Goal: Task Accomplishment & Management: Manage account settings

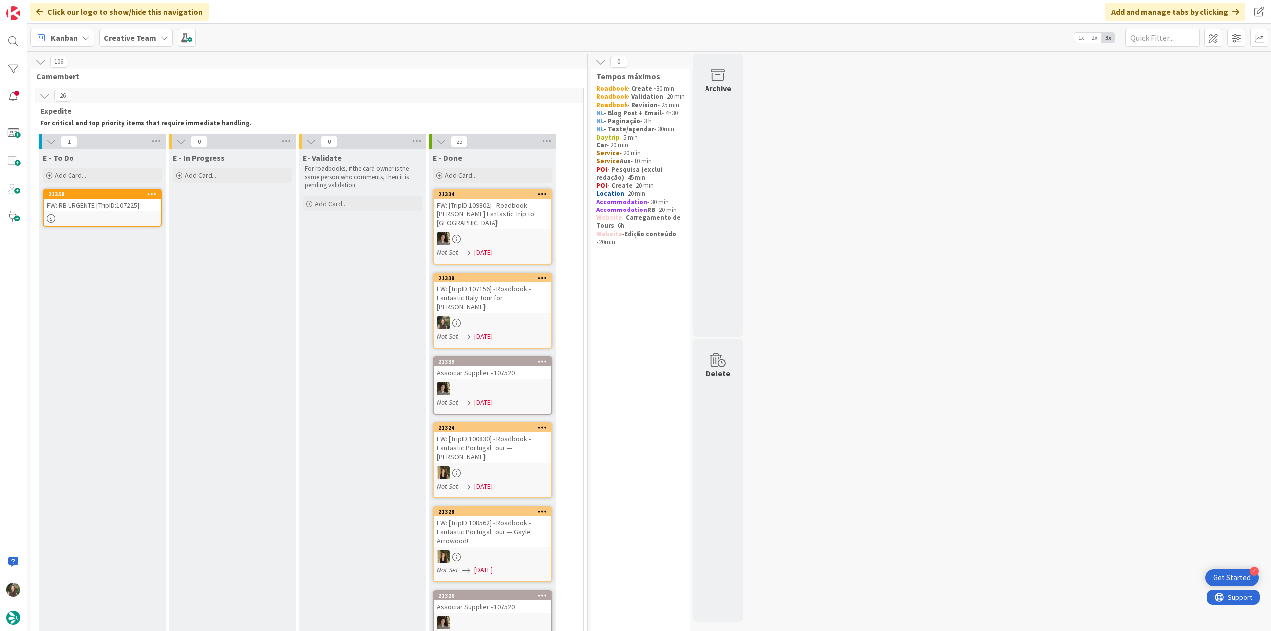
scroll to position [870, 0]
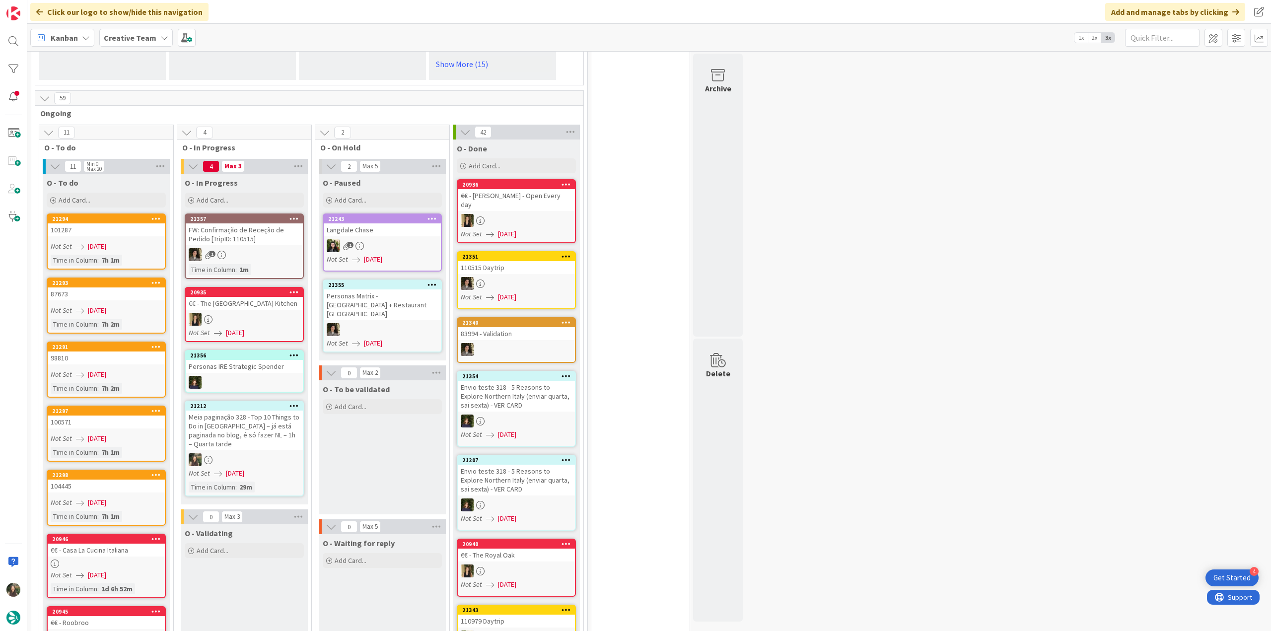
click at [239, 411] on div "Meia paginação 328 - Top 10 Things to Do in [GEOGRAPHIC_DATA] – já está paginad…" at bounding box center [244, 431] width 117 height 40
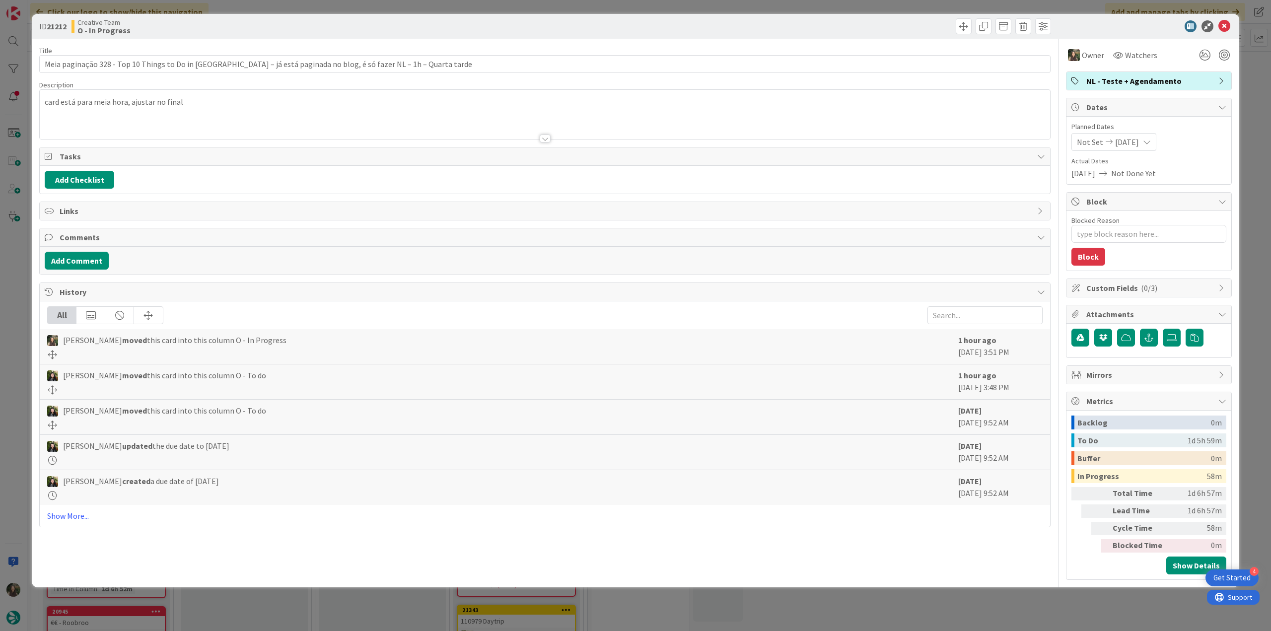
click at [944, 600] on div "ID 21212 Creative Team O - In Progress Title 115 / 128 Meia paginação 328 - Top…" at bounding box center [635, 315] width 1271 height 631
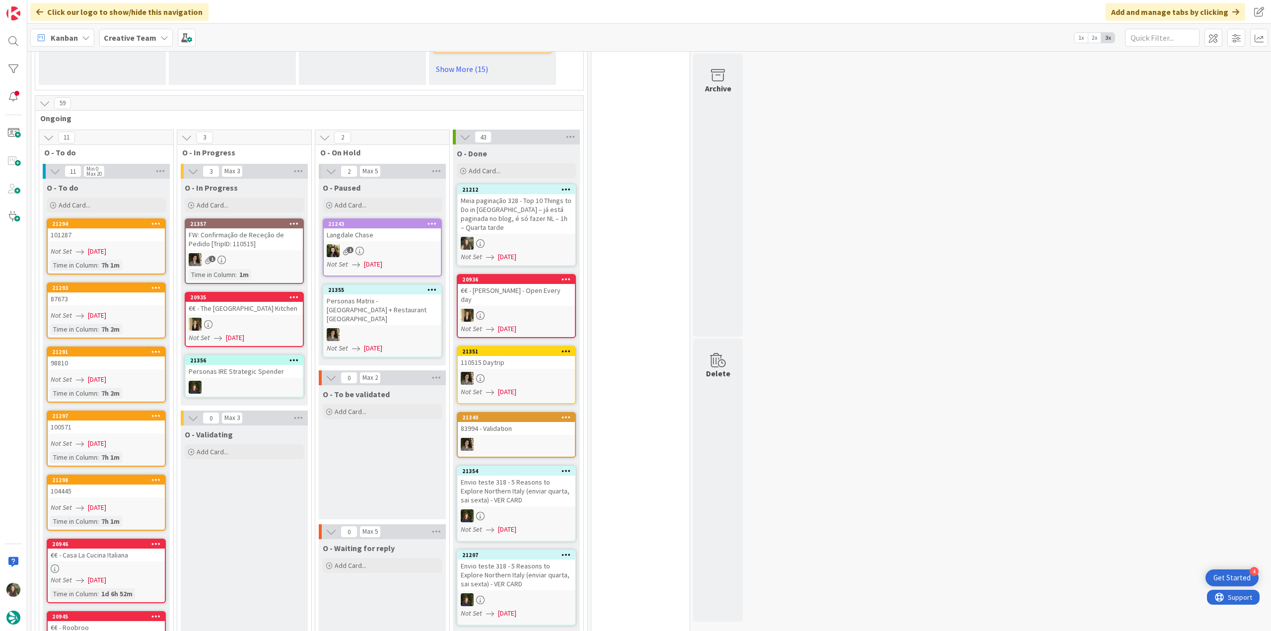
scroll to position [859, 0]
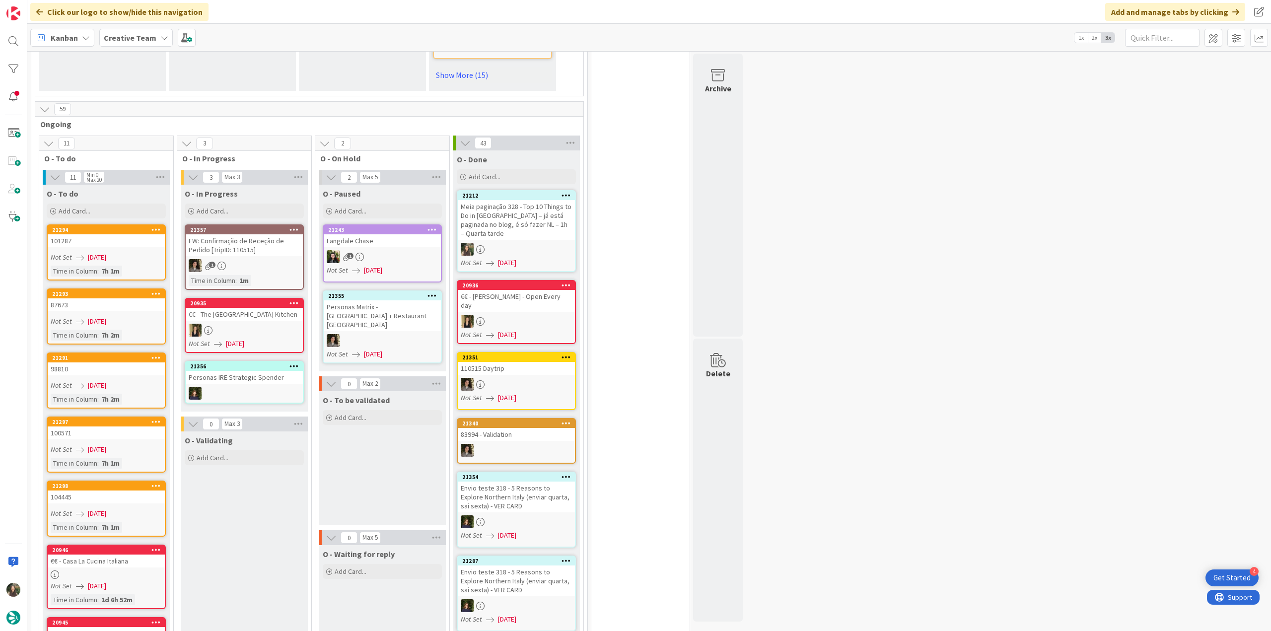
click at [524, 200] on div "Meia paginação 328 - Top 10 Things to Do in [GEOGRAPHIC_DATA] – já está paginad…" at bounding box center [516, 220] width 117 height 40
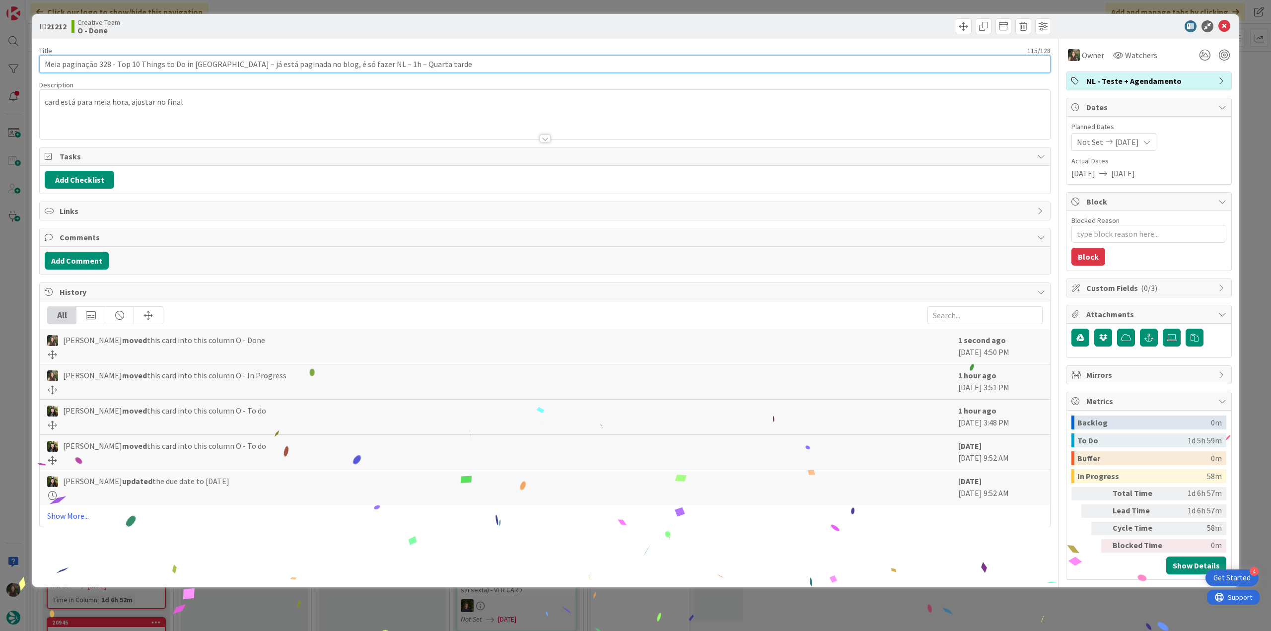
type textarea "x"
drag, startPoint x: 439, startPoint y: 66, endPoint x: 33, endPoint y: 54, distance: 405.8
click at [34, 54] on div "ID 21212 Creative Team O - Done Title 115 / 128 Meia paginação 328 - Top 10 Thi…" at bounding box center [636, 300] width 1208 height 573
click at [19, 248] on div "ID 21212 Creative Team O - Done Title 115 / 128 Meia paginação 328 - Top 10 Thi…" at bounding box center [635, 315] width 1271 height 631
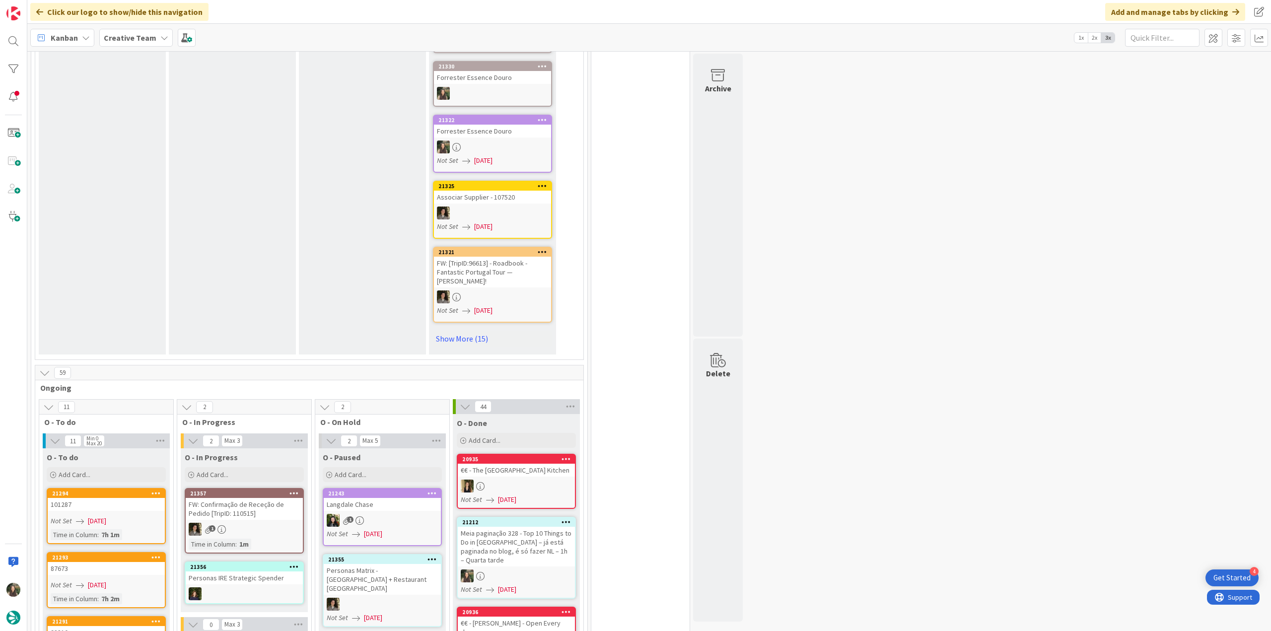
scroll to position [695, 0]
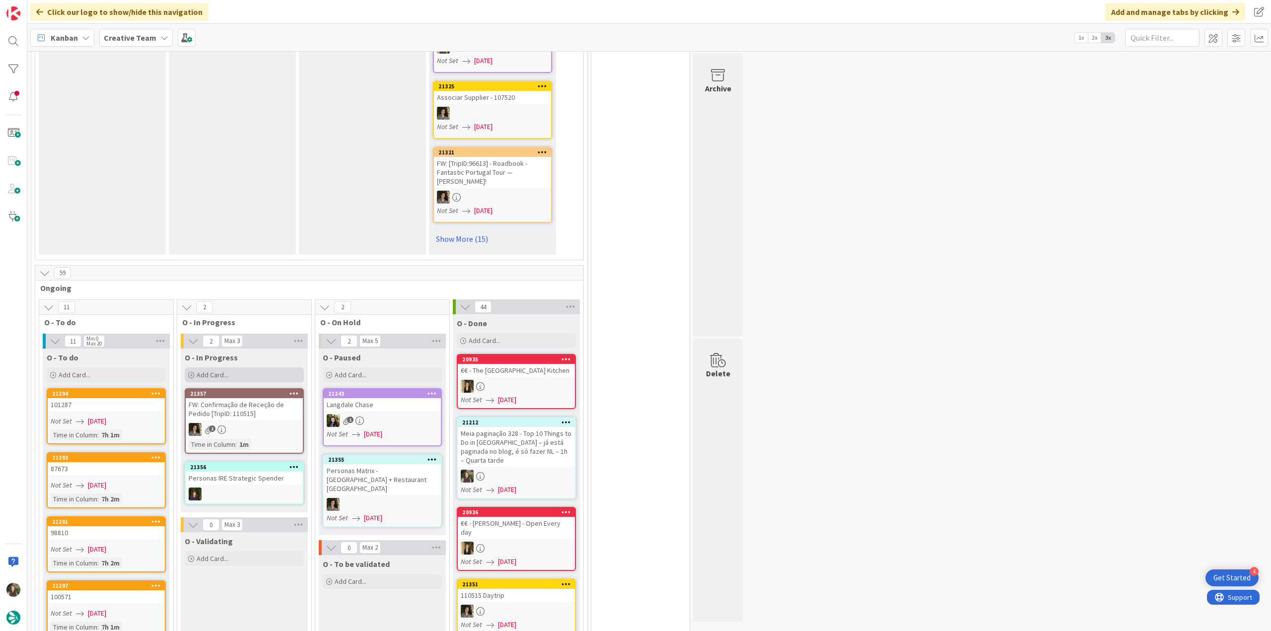
click at [217, 370] on span "Add Card..." at bounding box center [213, 374] width 32 height 9
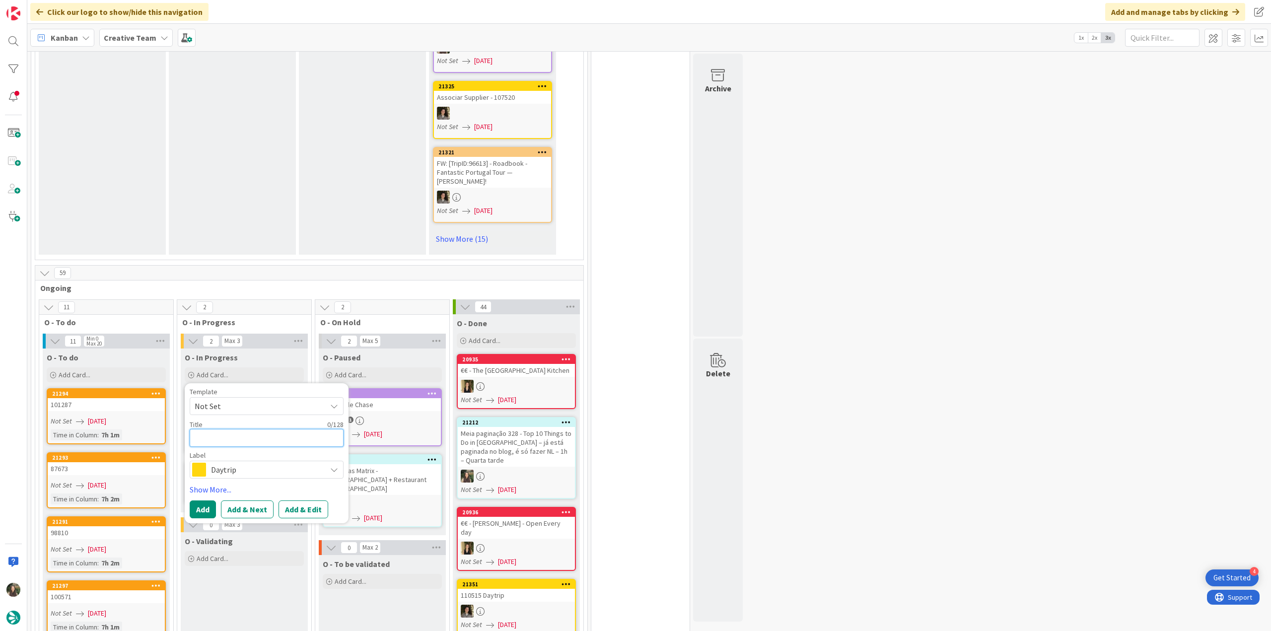
paste textarea "Meia paginação 328 - Top 10 Things to Do in [GEOGRAPHIC_DATA] – já está paginad…"
type textarea "Meia paginação 328 - Top 10 Things to Do in [GEOGRAPHIC_DATA] – já está paginad…"
type textarea "x"
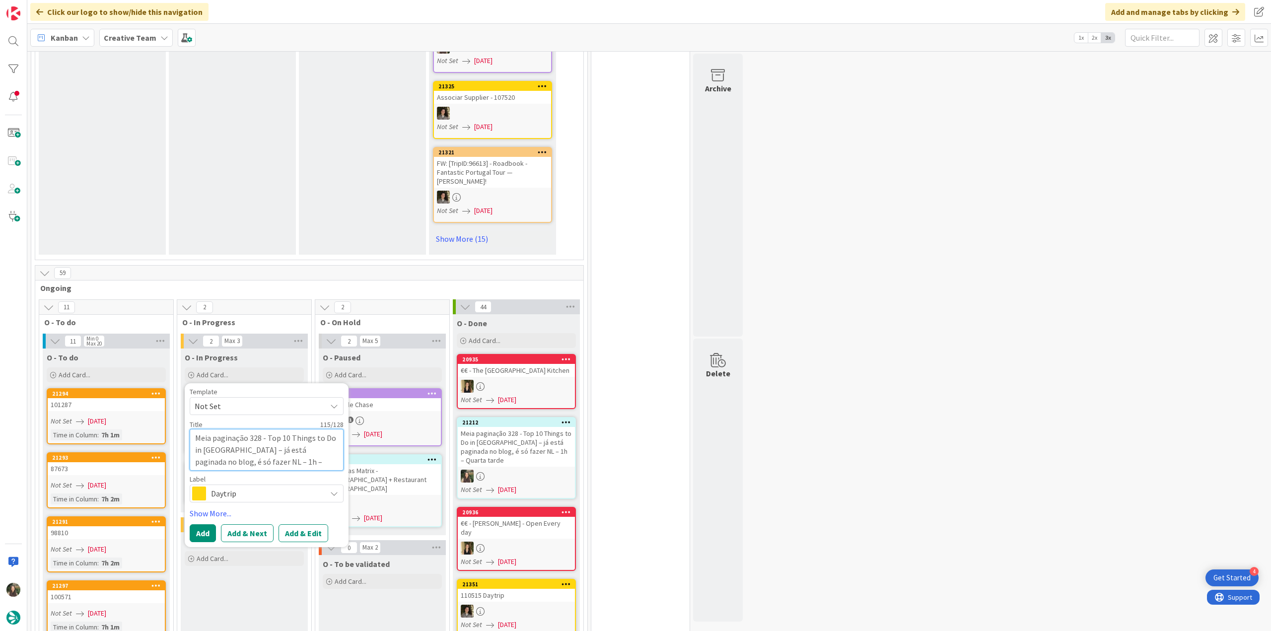
type textarea "Meia paginação 328 - Top 10 Things to Do in [GEOGRAPHIC_DATA] – já está paginad…"
click at [235, 487] on span "Daytrip" at bounding box center [266, 494] width 110 height 14
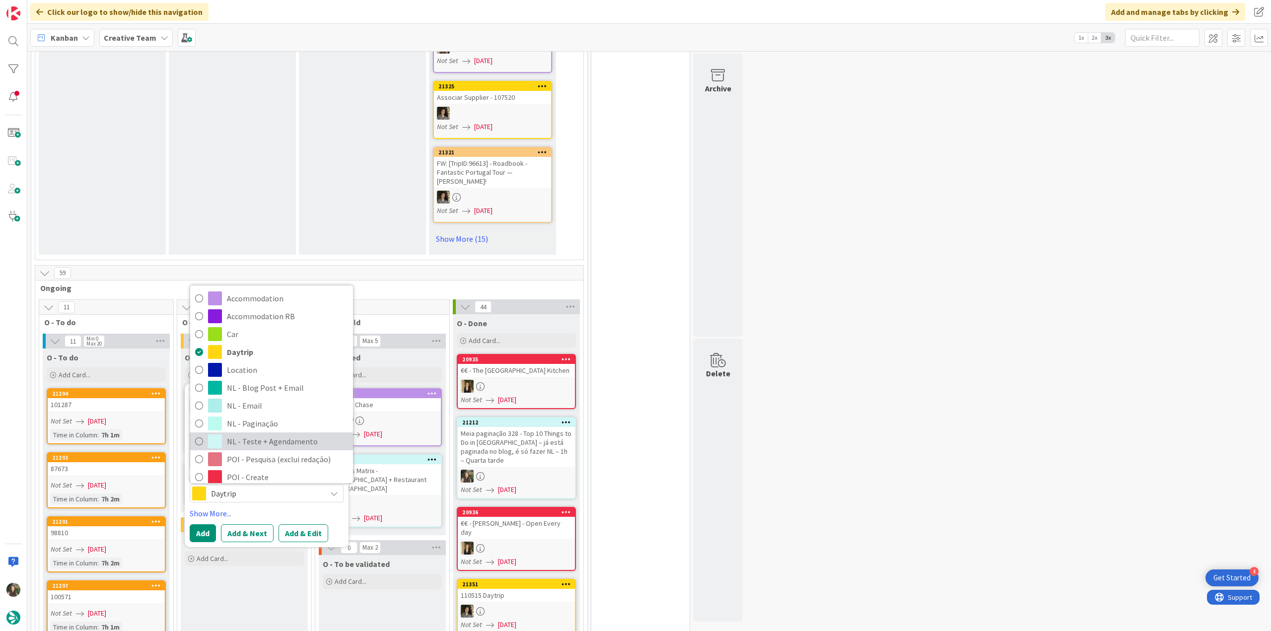
click at [274, 434] on span "NL - Teste + Agendamento" at bounding box center [287, 441] width 121 height 15
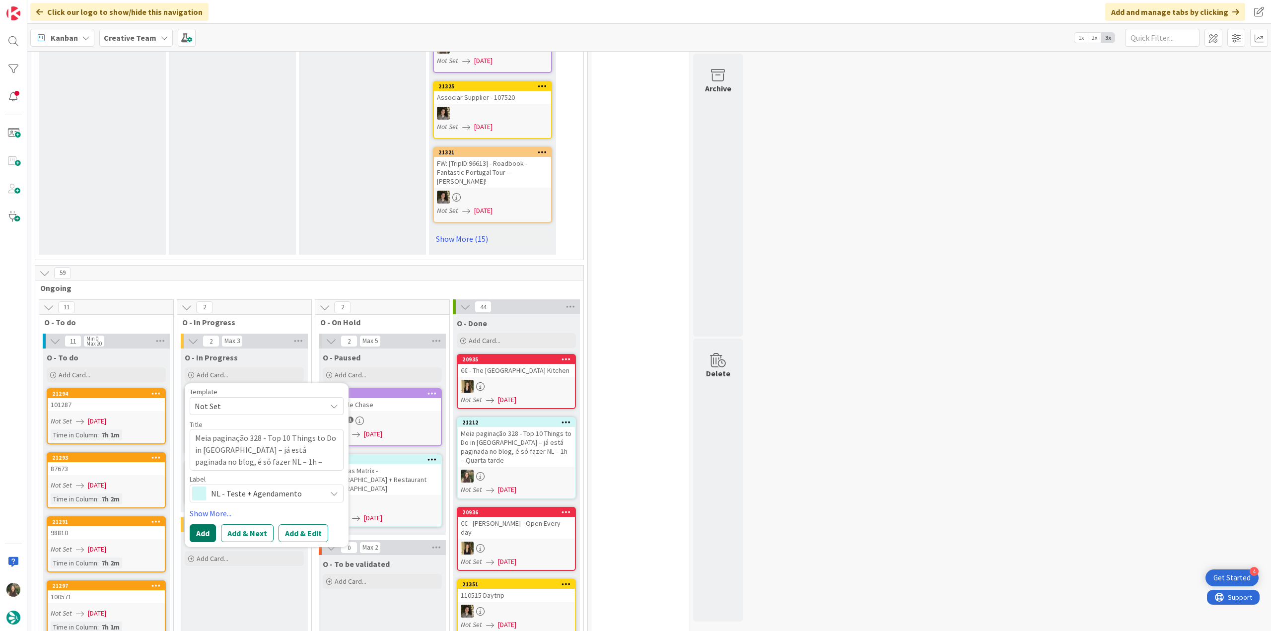
click at [209, 524] on button "Add" at bounding box center [203, 533] width 26 height 18
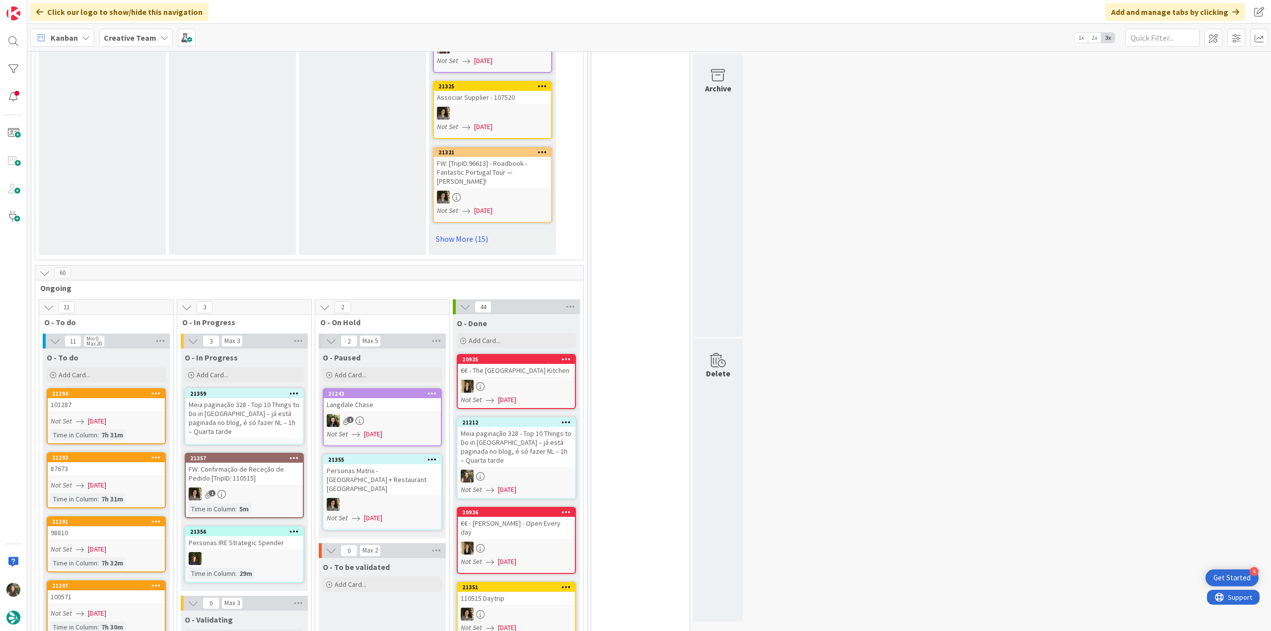
click at [227, 398] on div "Meia paginação 328 - Top 10 Things to Do in [GEOGRAPHIC_DATA] – já está paginad…" at bounding box center [244, 418] width 117 height 40
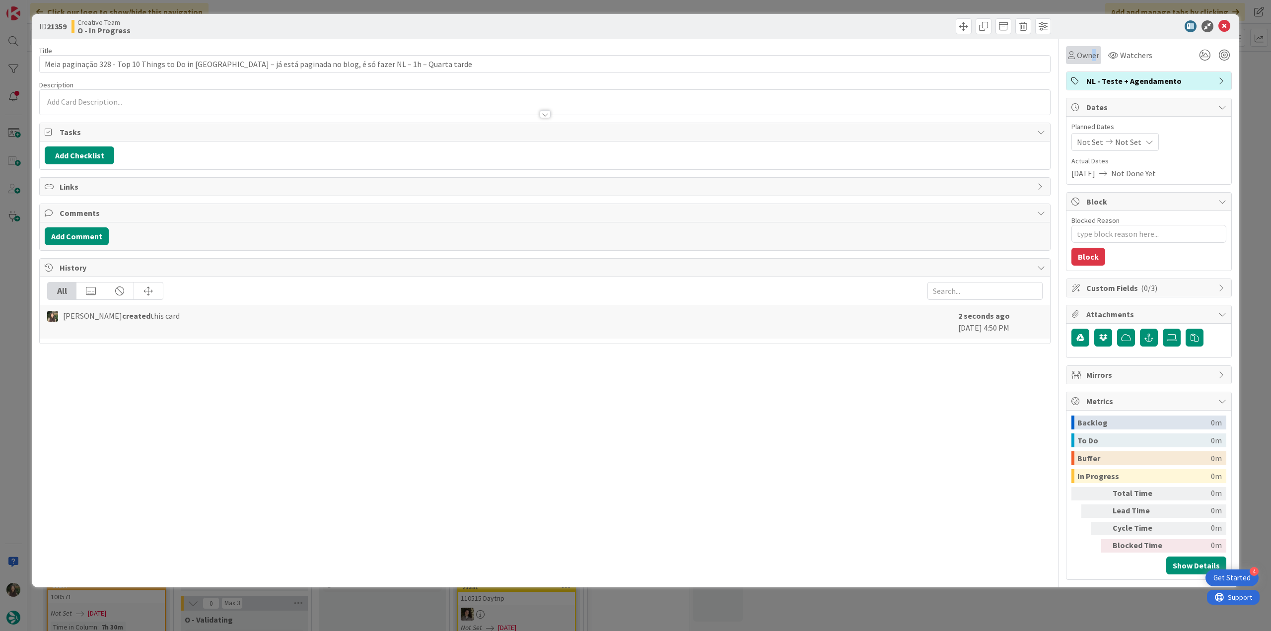
click at [1093, 59] on span "Owner" at bounding box center [1088, 55] width 22 height 12
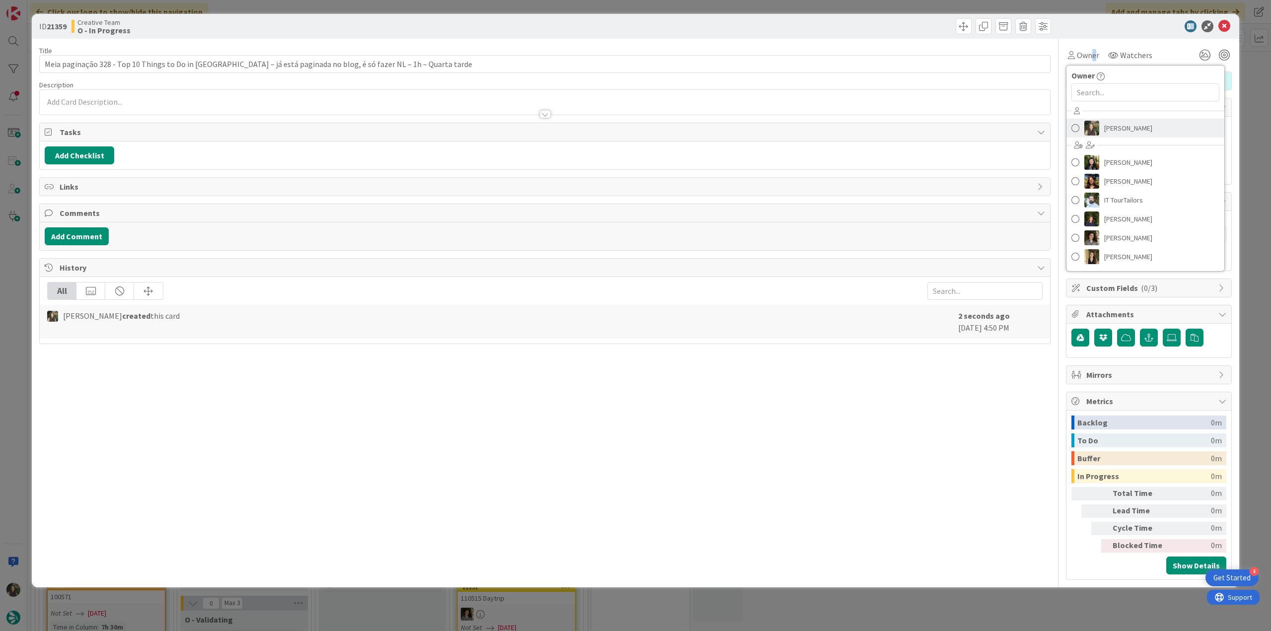
click at [1111, 124] on span "[PERSON_NAME]" at bounding box center [1128, 128] width 48 height 15
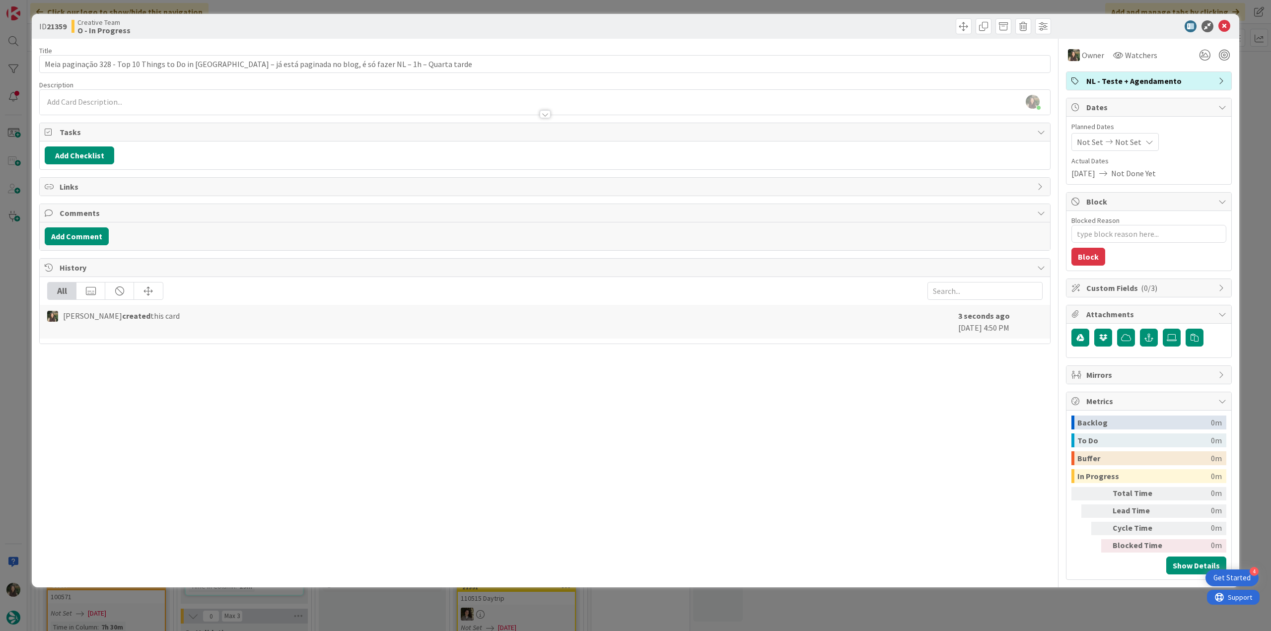
click at [1249, 98] on div "ID 21359 Creative Team O - In Progress Title 115 / 128 Meia paginação 328 - Top…" at bounding box center [635, 315] width 1271 height 631
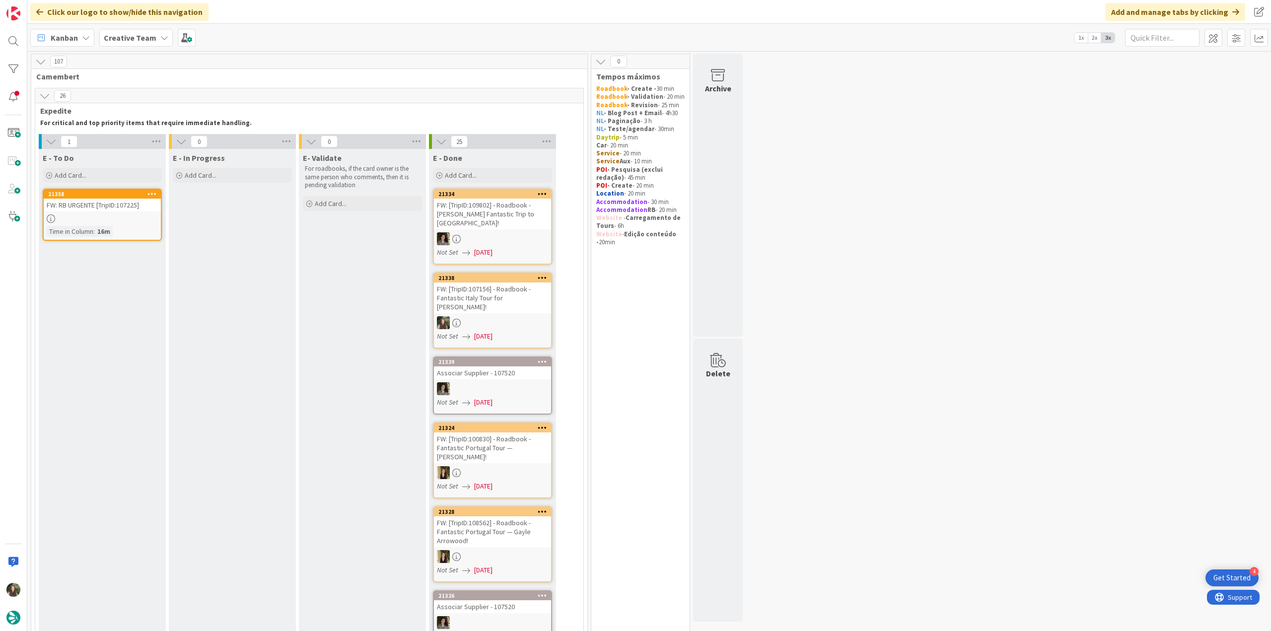
click at [130, 233] on div "Time in Column : 16m" at bounding box center [102, 231] width 111 height 11
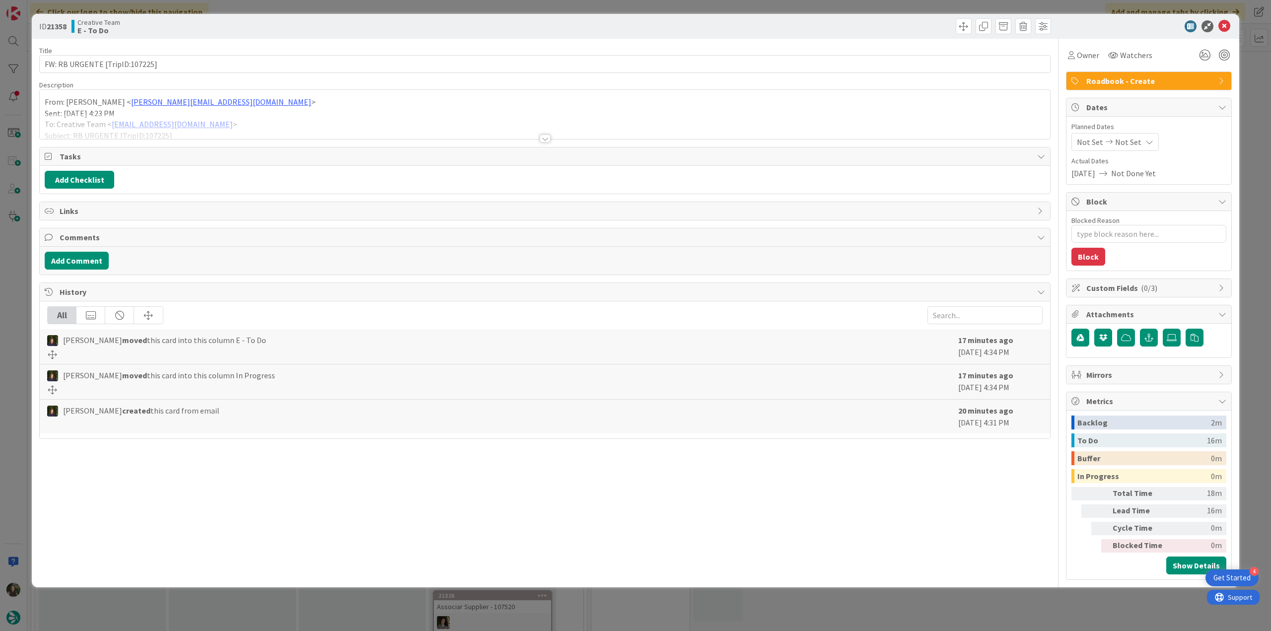
click at [256, 109] on div "From: [PERSON_NAME] < [PERSON_NAME][EMAIL_ADDRESS][DOMAIN_NAME] > Sent: [DATE] …" at bounding box center [545, 114] width 1010 height 49
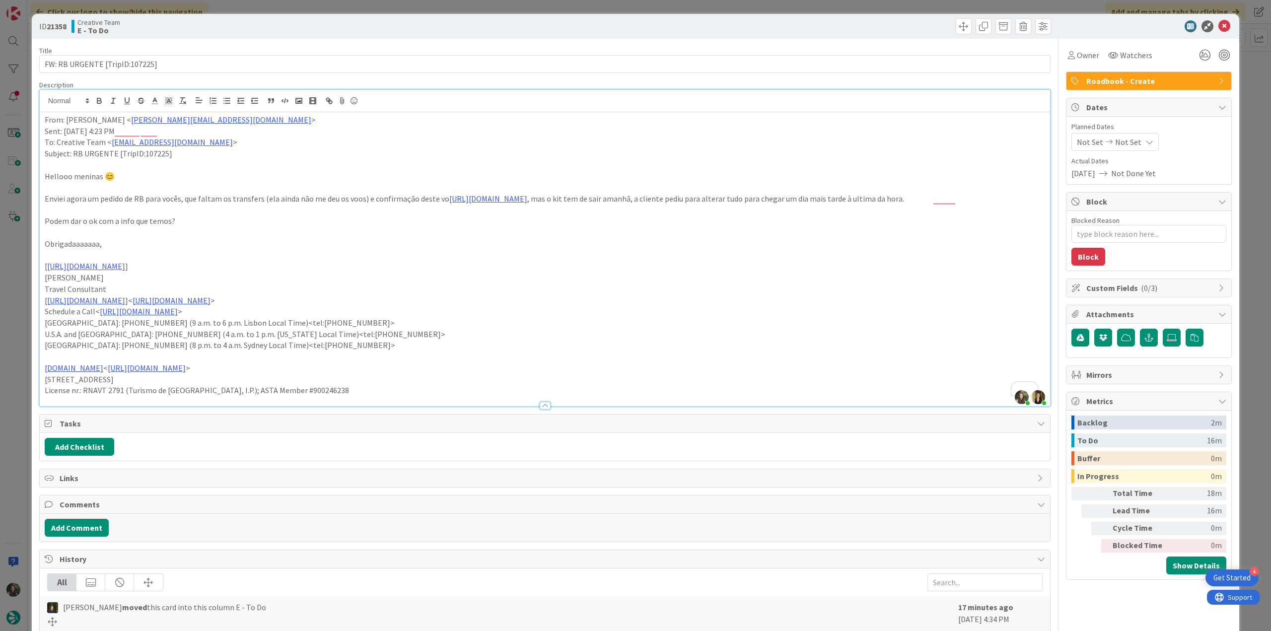
click at [16, 322] on div "ID 21358 Creative Team E - To Do Title 30 / 128 FW: RB URGENTE [TripID:107225] …" at bounding box center [635, 315] width 1271 height 631
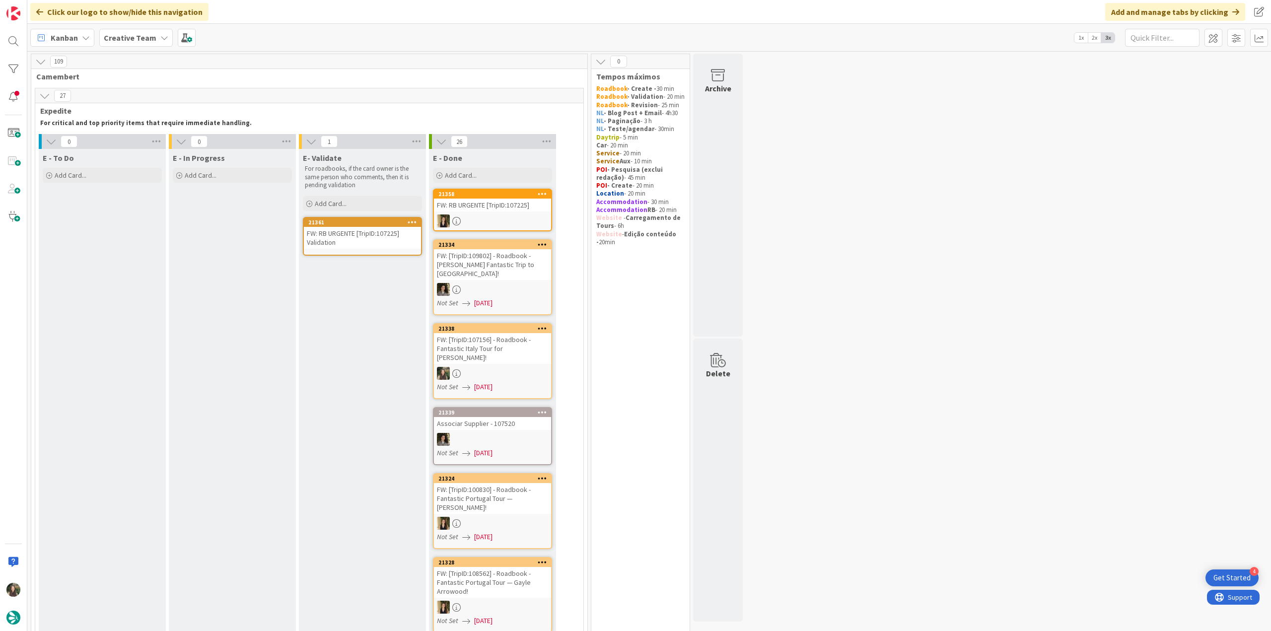
click at [359, 251] on link "21361 FW: RB URGENTE [TripID:107225] Validation" at bounding box center [362, 236] width 119 height 39
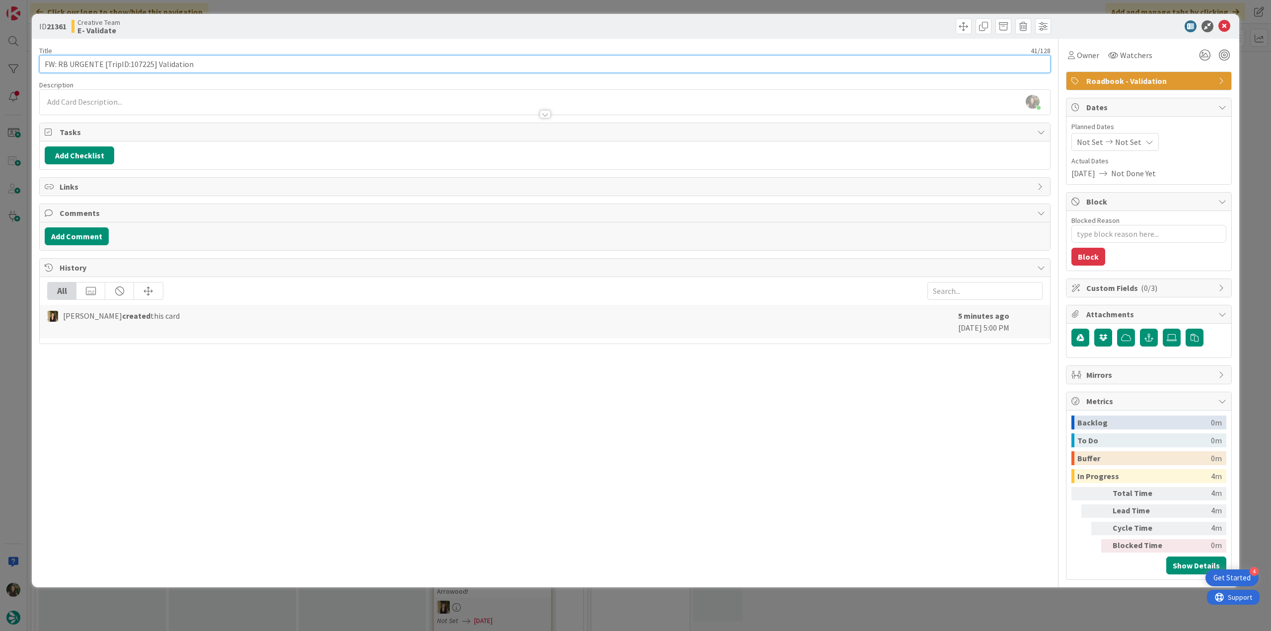
click at [145, 68] on input "FW: RB URGENTE [TripID:107225] Validation" at bounding box center [544, 64] width 1011 height 18
click at [26, 335] on div "ID 21361 Creative Team E- Validate Title 41 / 128 FW: RB URGENTE [TripID:107225…" at bounding box center [635, 315] width 1271 height 631
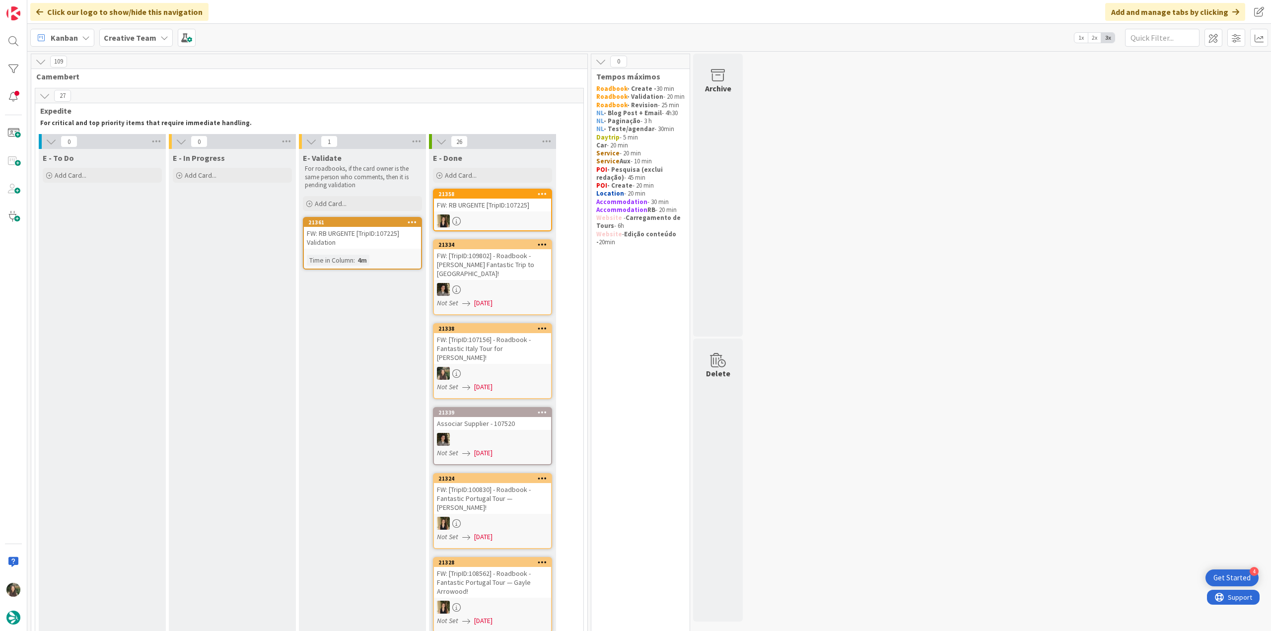
click at [391, 248] on div "FW: RB URGENTE [TripID:107225] Validation" at bounding box center [362, 238] width 117 height 22
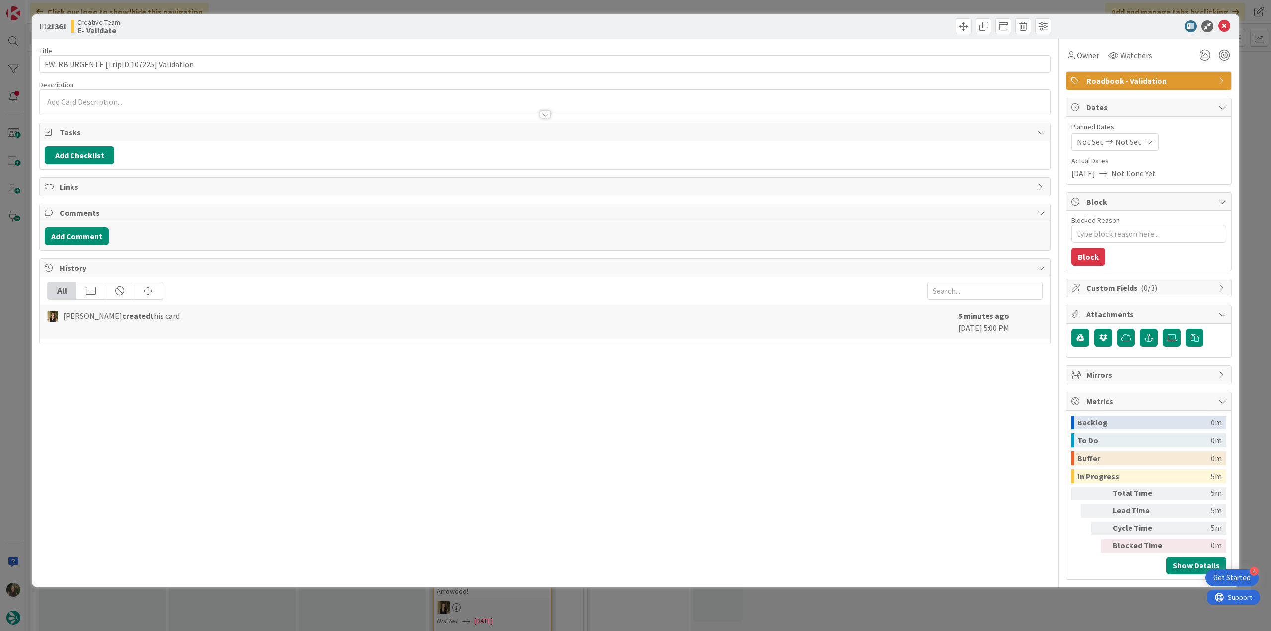
click at [1076, 64] on div "Owner Watchers Roadbook - Validation Dates Planned Dates Not Set Not Set Actual…" at bounding box center [1149, 309] width 166 height 541
click at [1086, 61] on span "Owner" at bounding box center [1088, 55] width 22 height 12
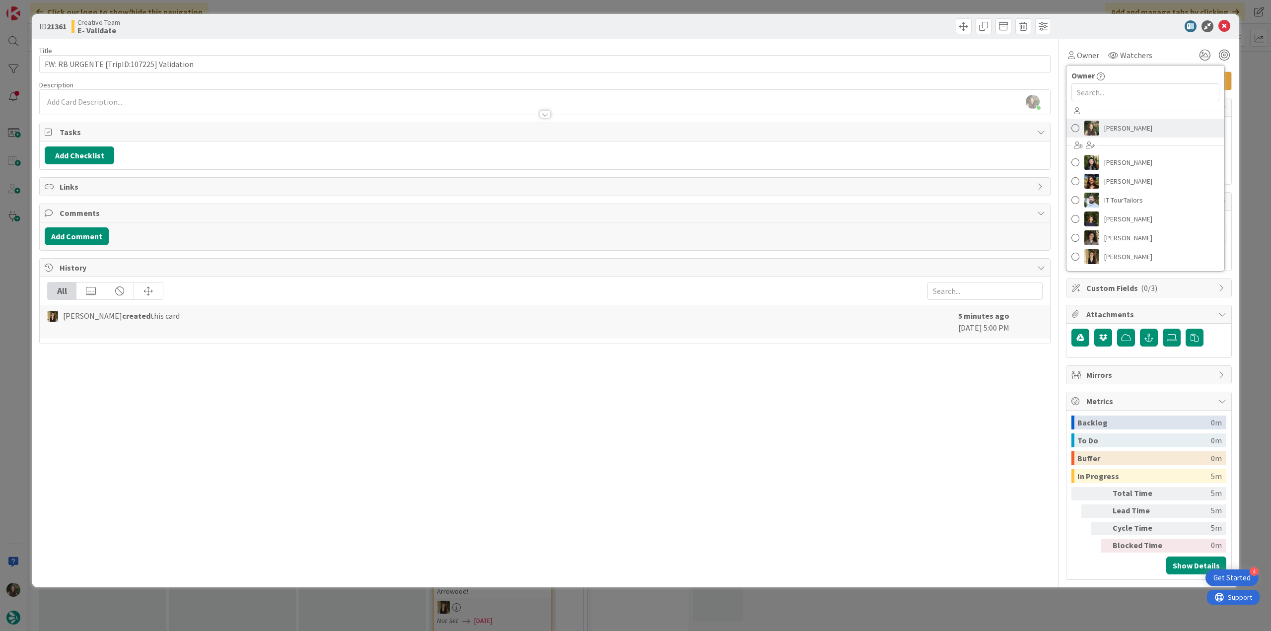
click at [1111, 127] on span "[PERSON_NAME]" at bounding box center [1128, 128] width 48 height 15
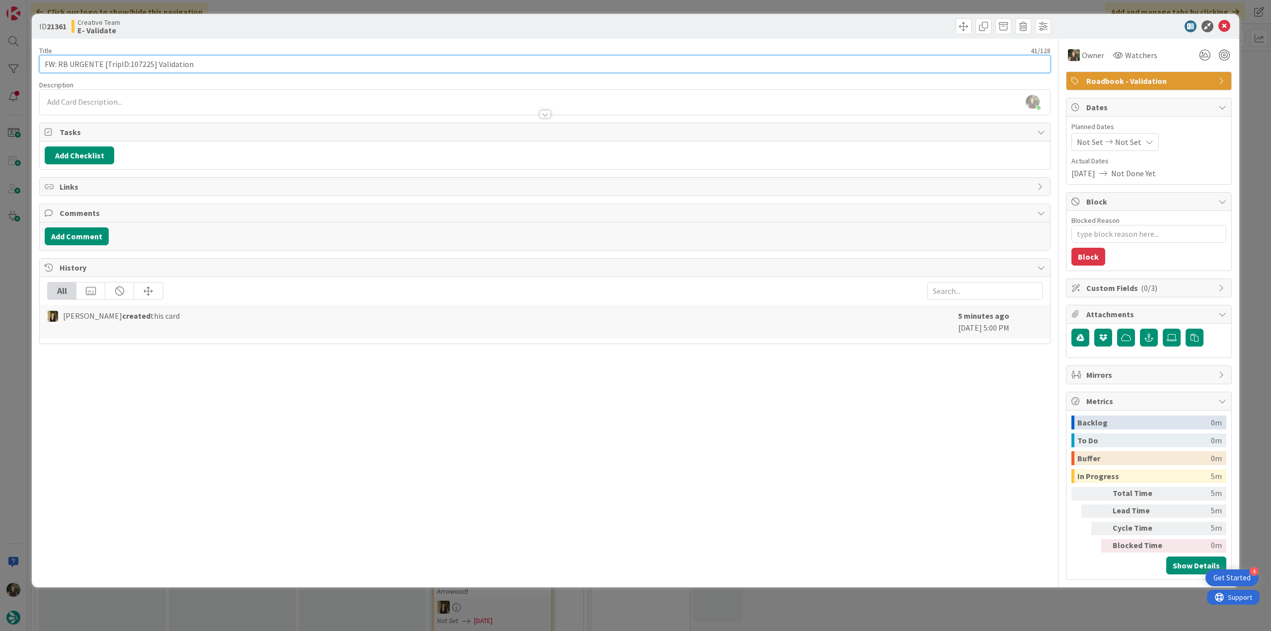
click at [138, 65] on input "FW: RB URGENTE [TripID:107225] Validation" at bounding box center [544, 64] width 1011 height 18
click at [23, 310] on div "ID 21361 Creative Team E- Validate Title 41 / 128 FW: RB URGENTE [TripID:107225…" at bounding box center [635, 315] width 1271 height 631
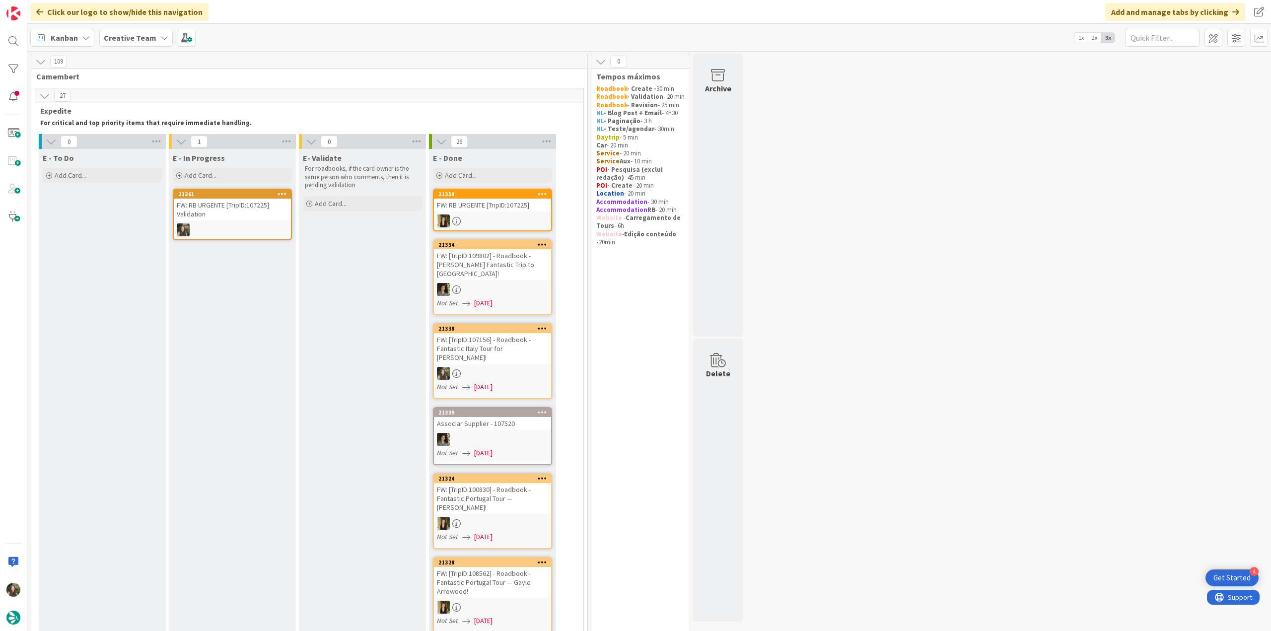
click at [224, 201] on div "FW: RB URGENTE [TripID:107225] Validation" at bounding box center [232, 210] width 117 height 22
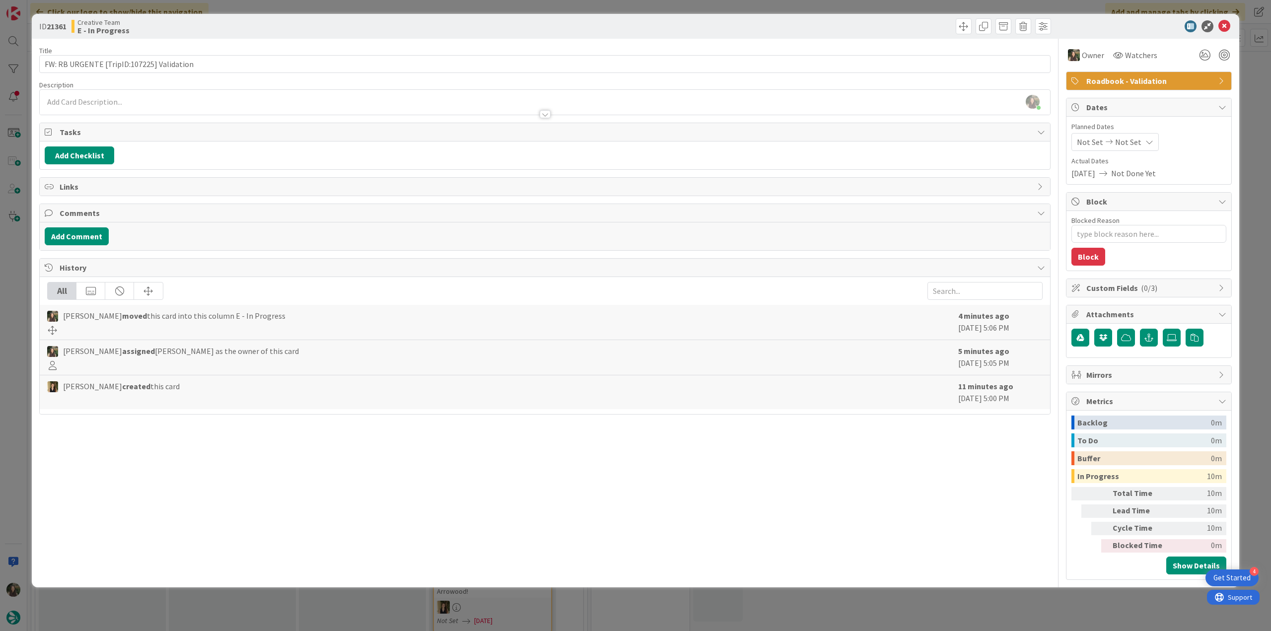
click at [1, 275] on div "ID 21361 Creative Team E - In Progress Title 41 / 128 FW: RB URGENTE [TripID:10…" at bounding box center [635, 315] width 1271 height 631
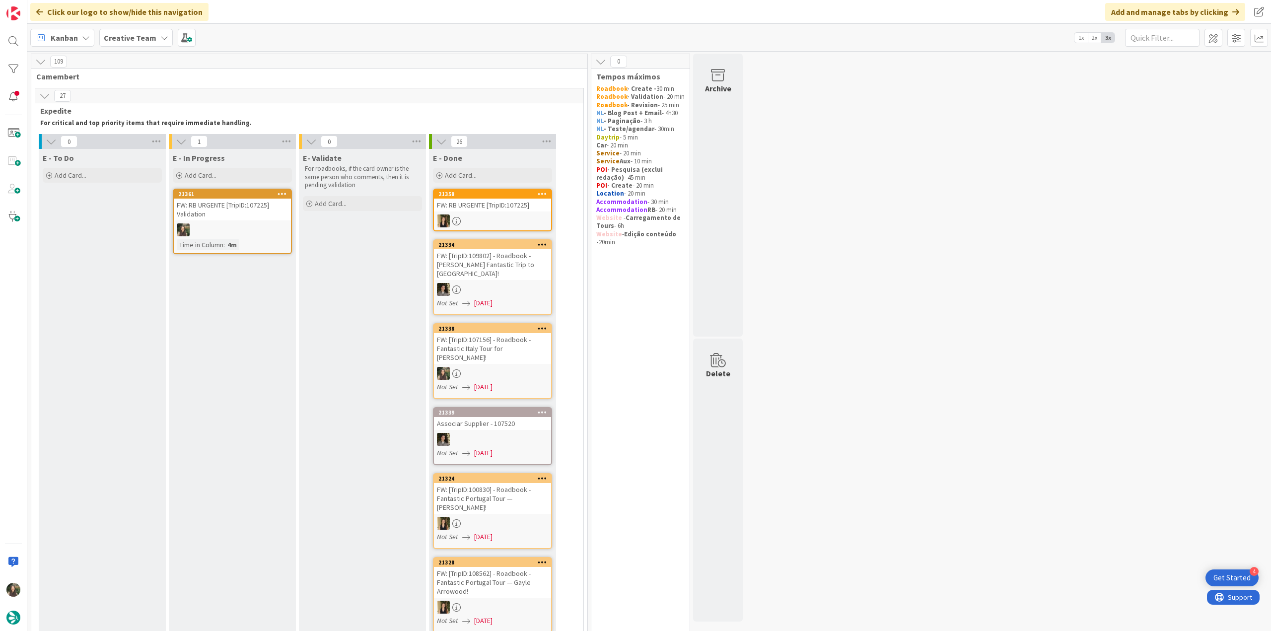
click at [498, 216] on div at bounding box center [492, 221] width 117 height 13
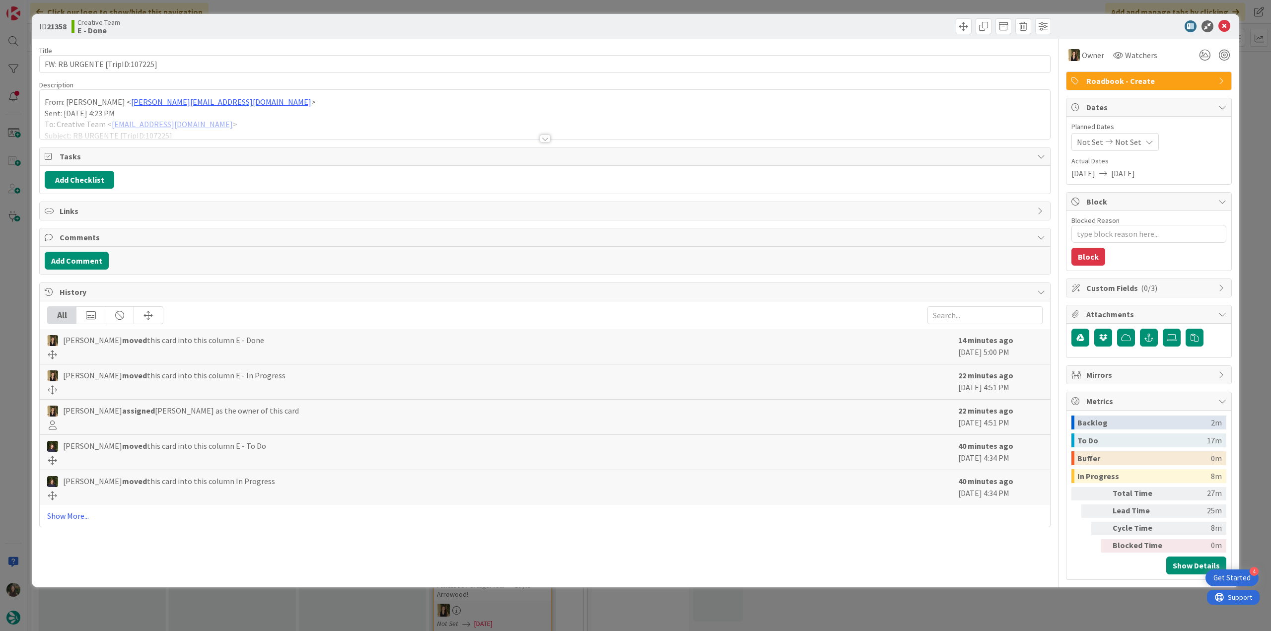
click at [342, 120] on div at bounding box center [545, 126] width 1010 height 25
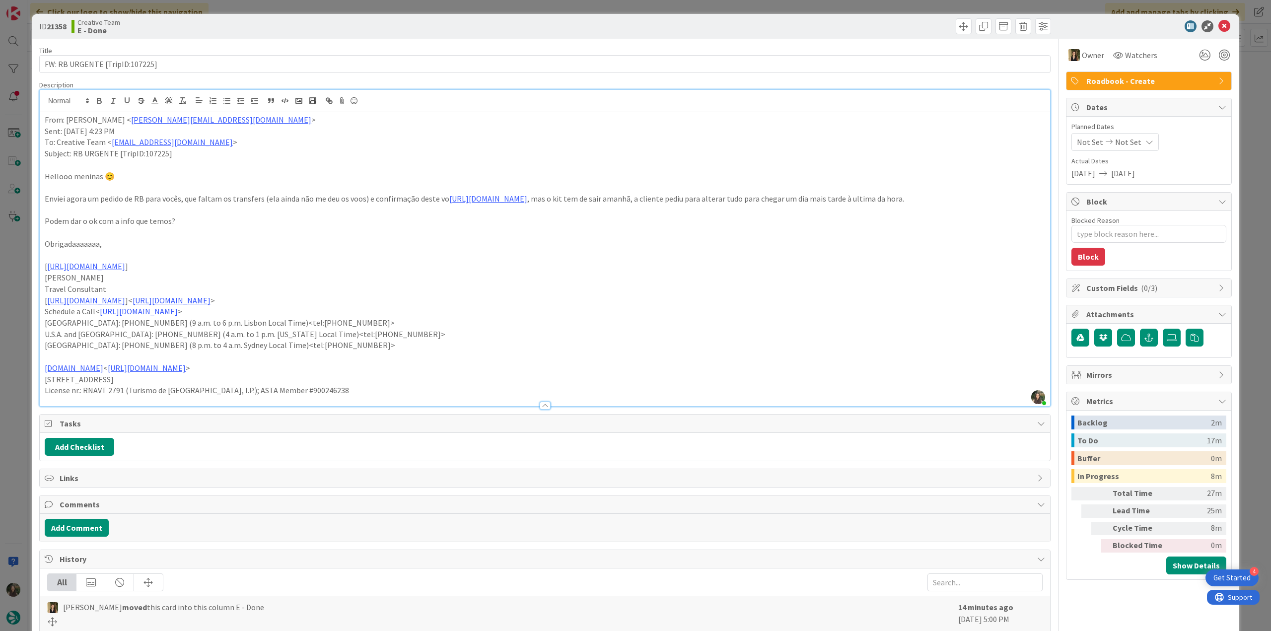
click at [18, 315] on div "ID 21358 Creative Team E - Done Title 30 / 128 FW: RB URGENTE [TripID:107225] D…" at bounding box center [635, 315] width 1271 height 631
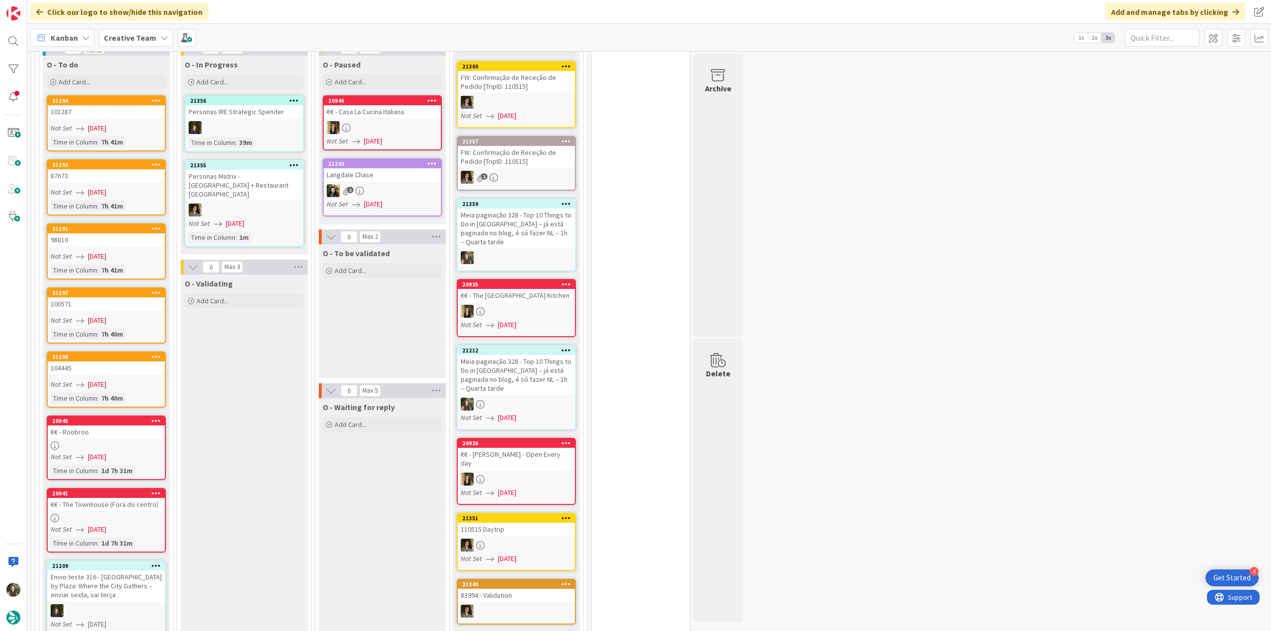
scroll to position [894, 0]
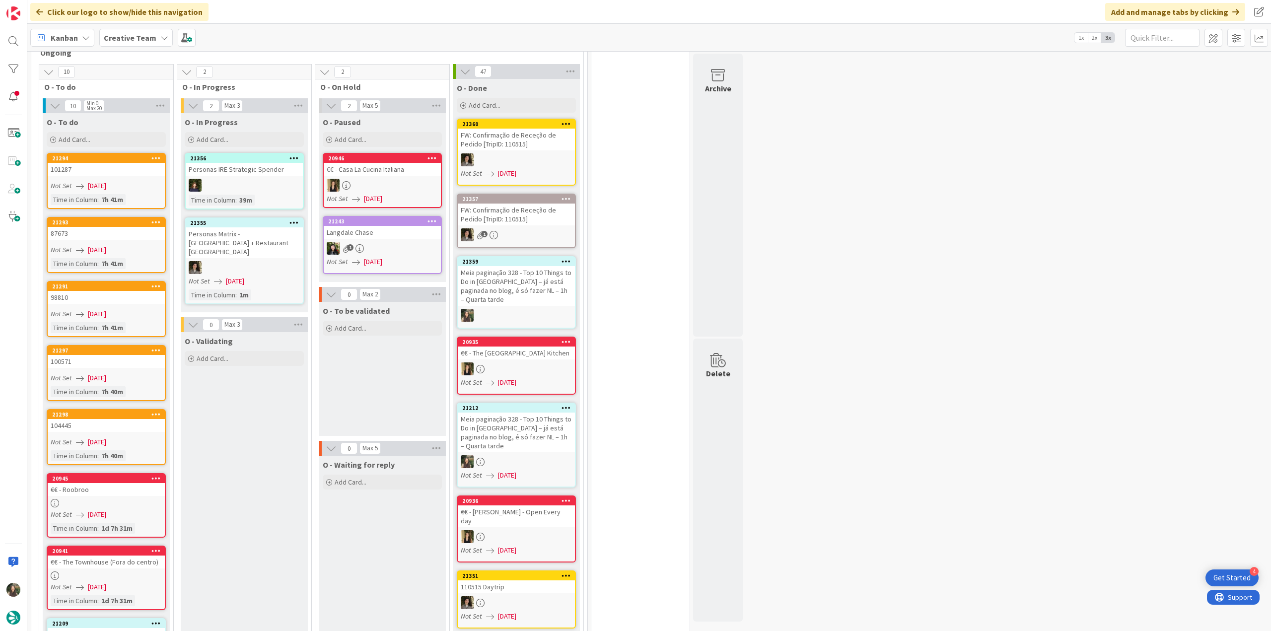
click at [111, 163] on div "101287" at bounding box center [106, 169] width 117 height 13
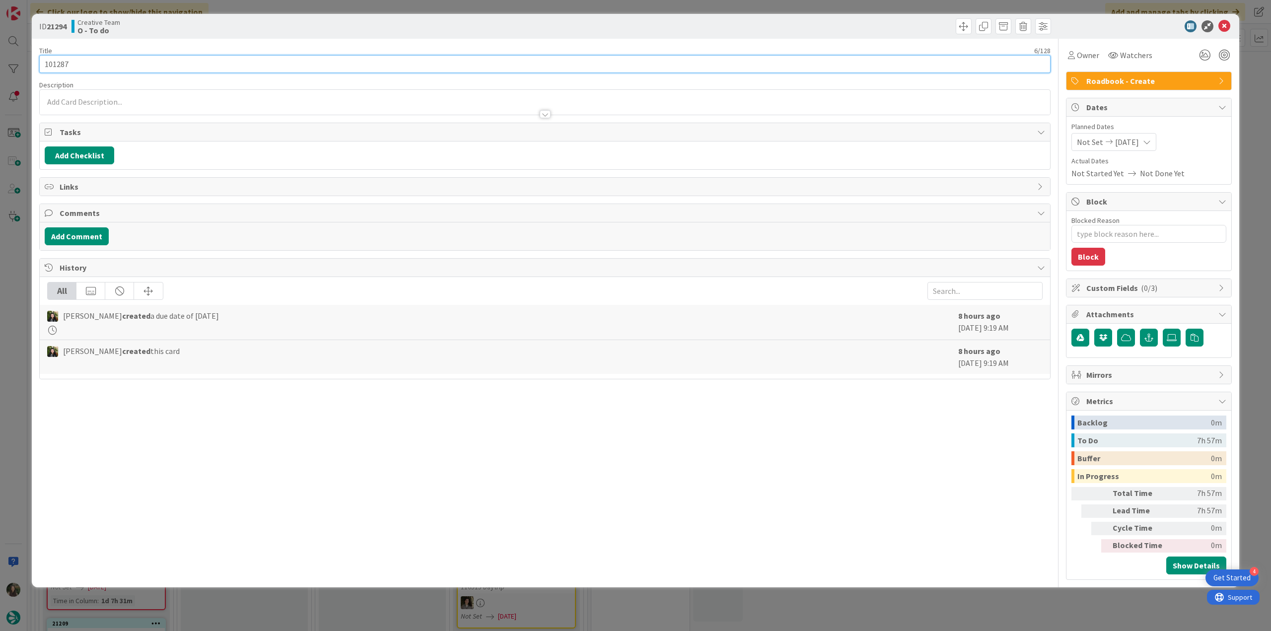
click at [61, 66] on input "101287" at bounding box center [544, 64] width 1011 height 18
click at [60, 66] on input "101287" at bounding box center [544, 64] width 1011 height 18
click at [23, 276] on div "ID 21294 Creative Team O - To do Title 6 / 128 101287 Description [PERSON_NAME]…" at bounding box center [635, 315] width 1271 height 631
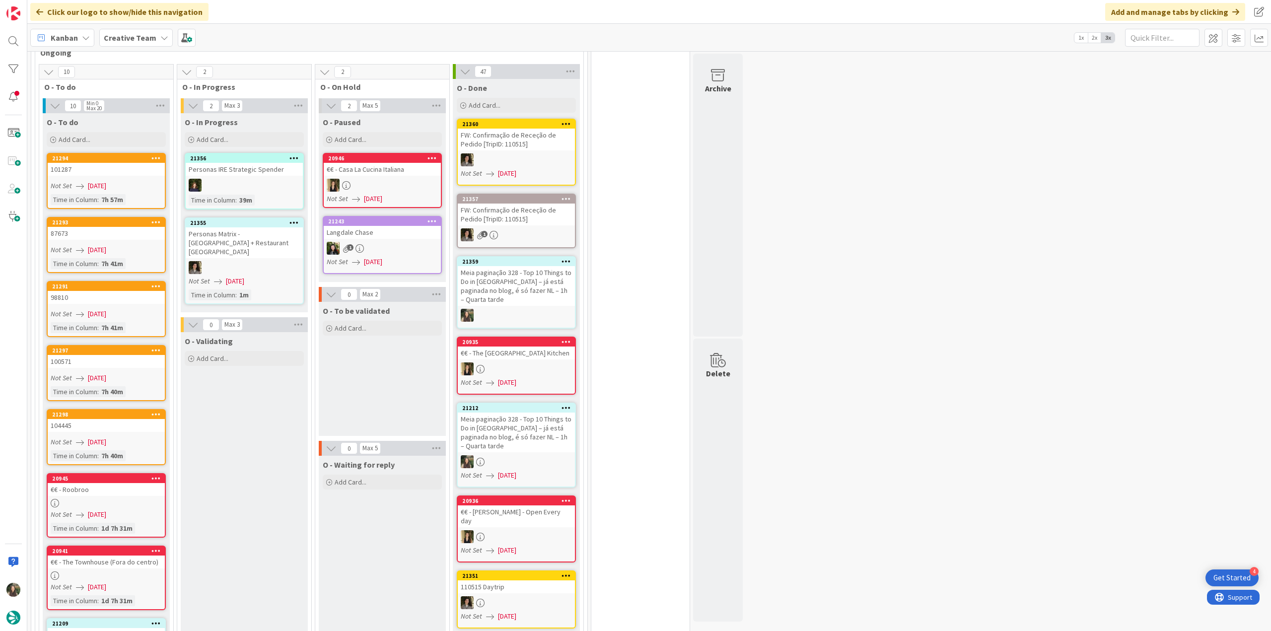
click at [154, 437] on div "Not Set [DATE]" at bounding box center [108, 442] width 114 height 10
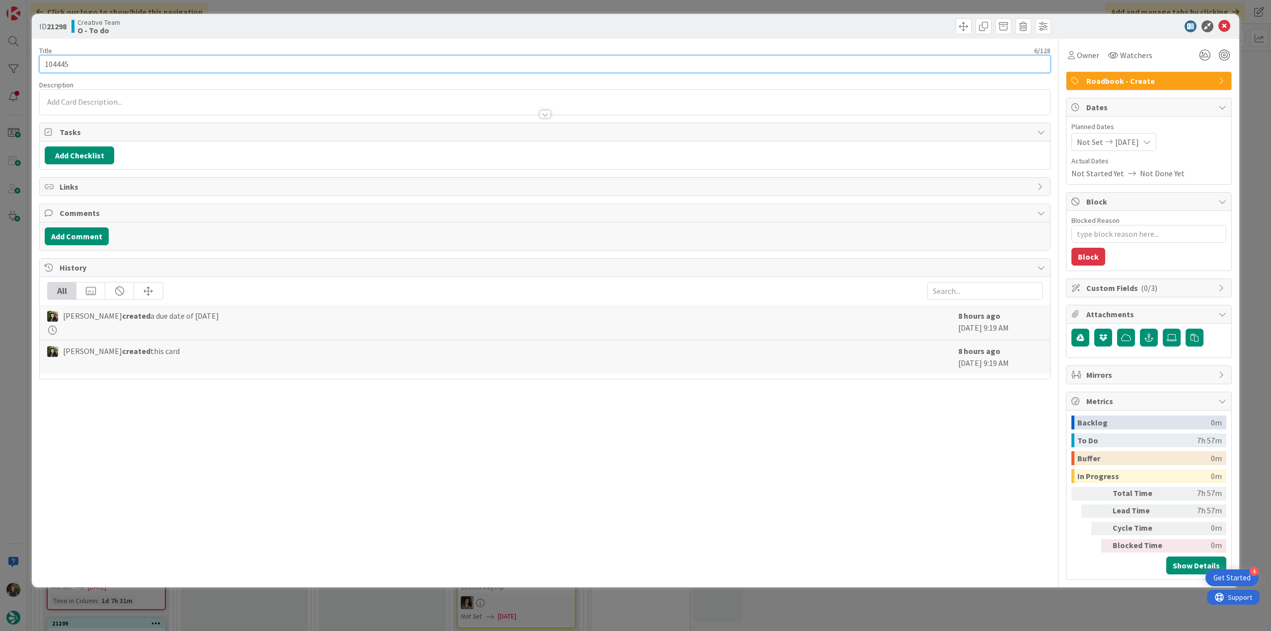
click at [65, 62] on input "104445" at bounding box center [544, 64] width 1011 height 18
click at [23, 266] on div "ID 21298 Creative Team O - To do Title 6 / 128 104445 Description [PERSON_NAME]…" at bounding box center [635, 315] width 1271 height 631
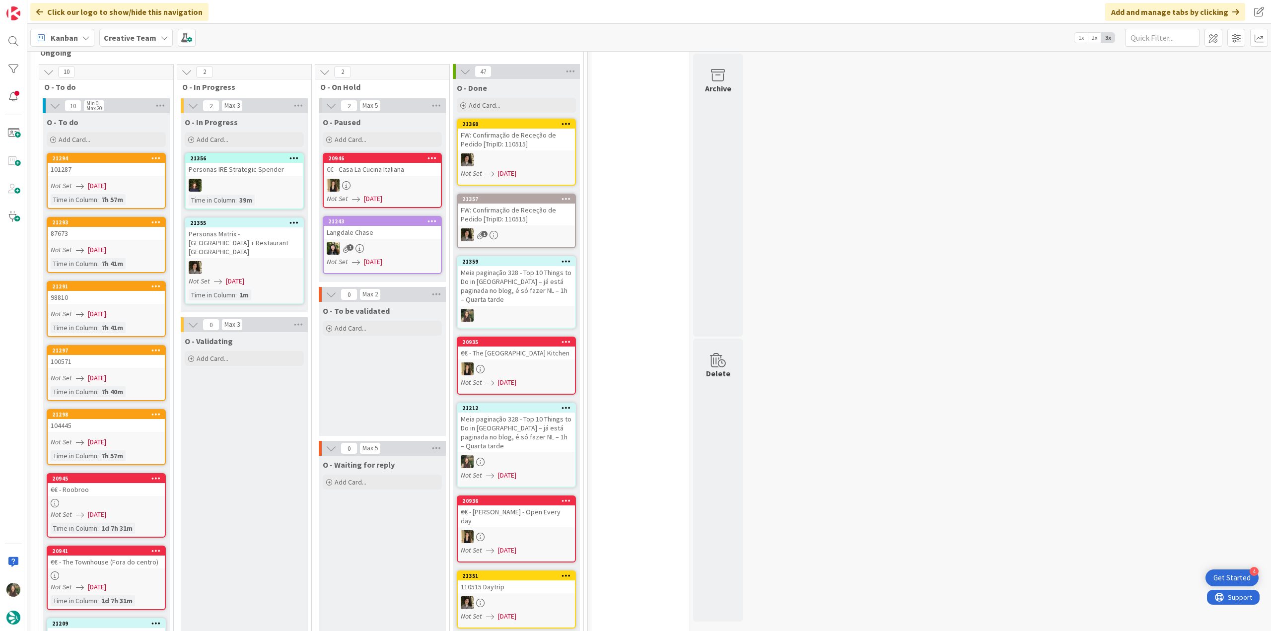
click at [93, 373] on span "[DATE]" at bounding box center [97, 378] width 18 height 10
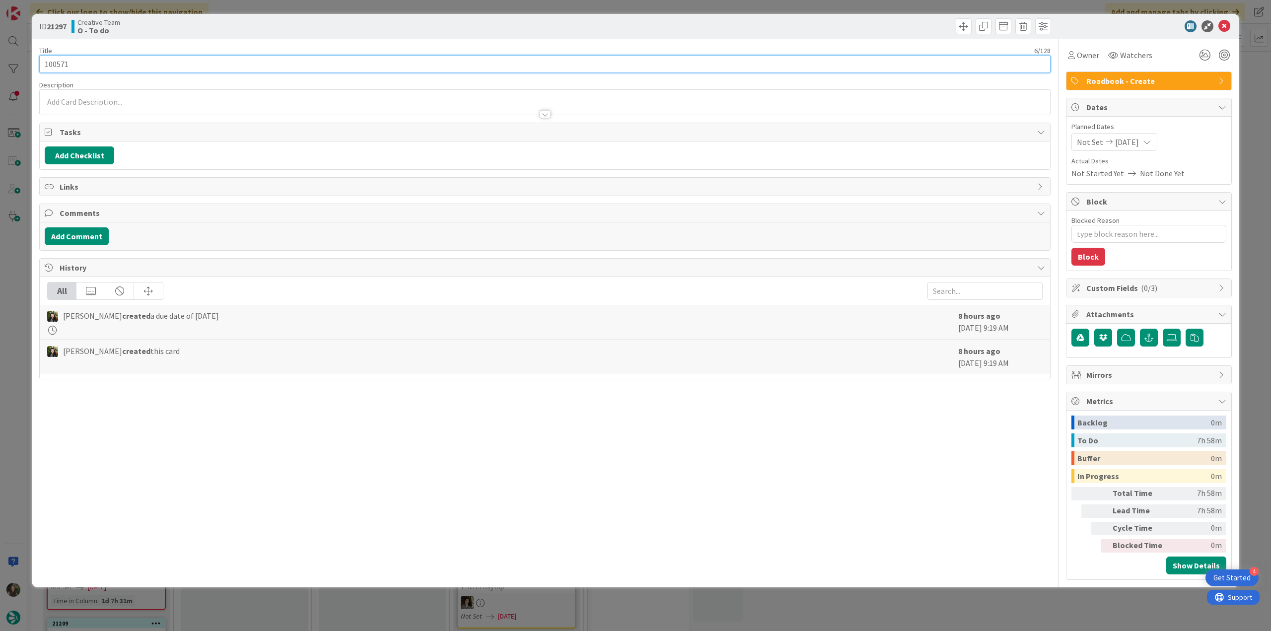
click at [58, 68] on input "100571" at bounding box center [544, 64] width 1011 height 18
click at [11, 259] on div "ID 21297 Creative Team O - To do Title 6 / 128 100571 Description [PERSON_NAME]…" at bounding box center [635, 315] width 1271 height 631
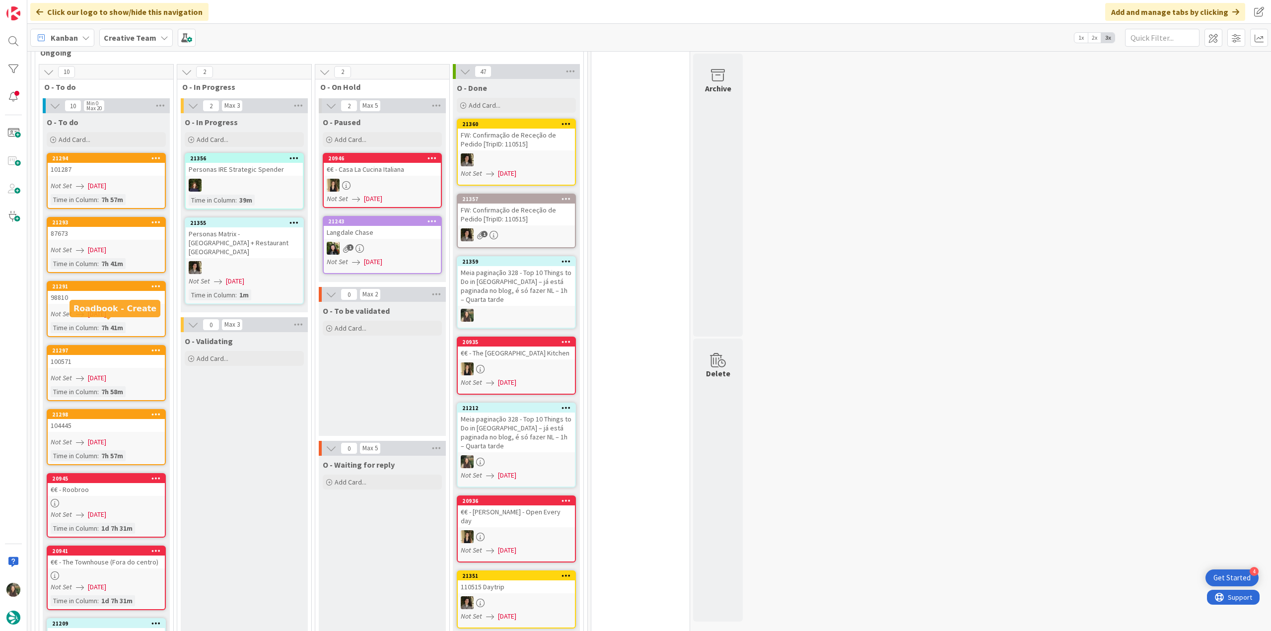
click at [135, 309] on div "Not Set [DATE]" at bounding box center [108, 314] width 114 height 10
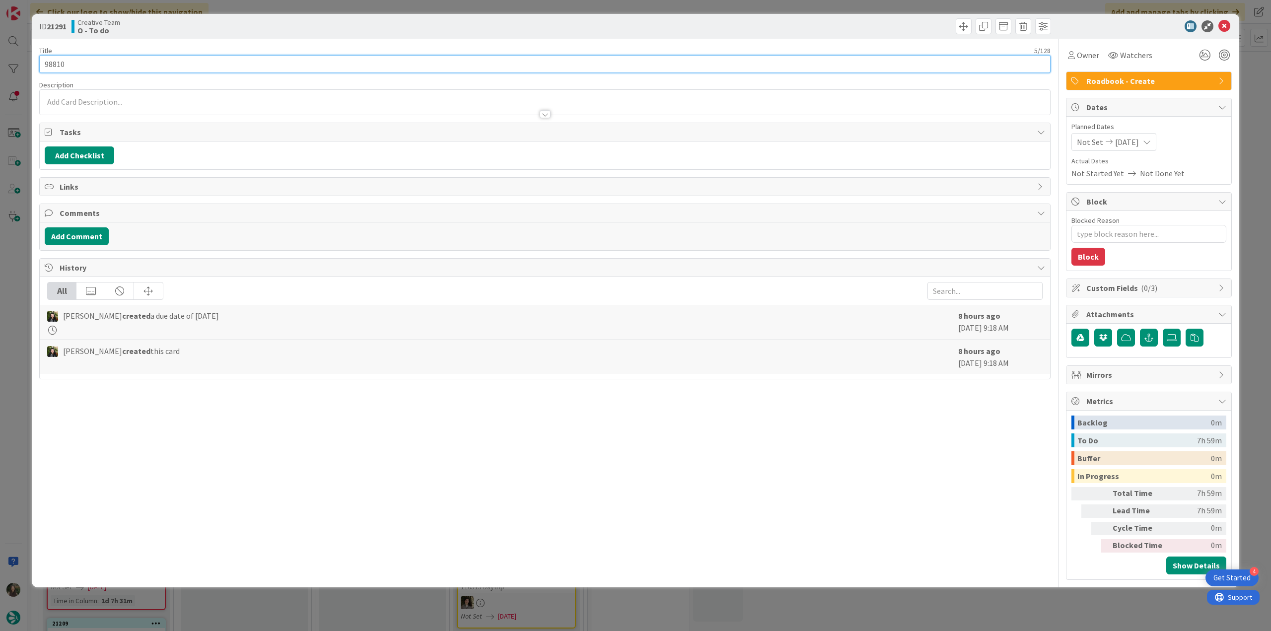
click at [58, 61] on input "98810" at bounding box center [544, 64] width 1011 height 18
click at [15, 267] on div "ID 21291 Creative Team O - To do Title 5 / 128 98810 Description [PERSON_NAME] …" at bounding box center [635, 315] width 1271 height 631
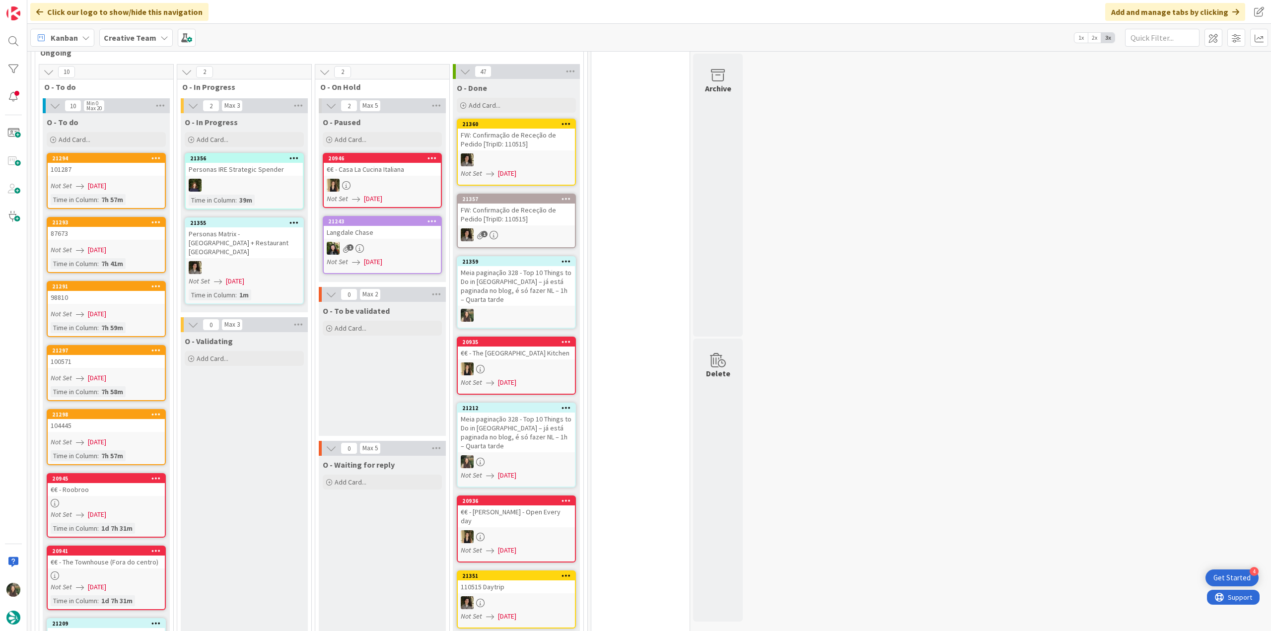
click at [131, 291] on div "98810" at bounding box center [106, 297] width 117 height 13
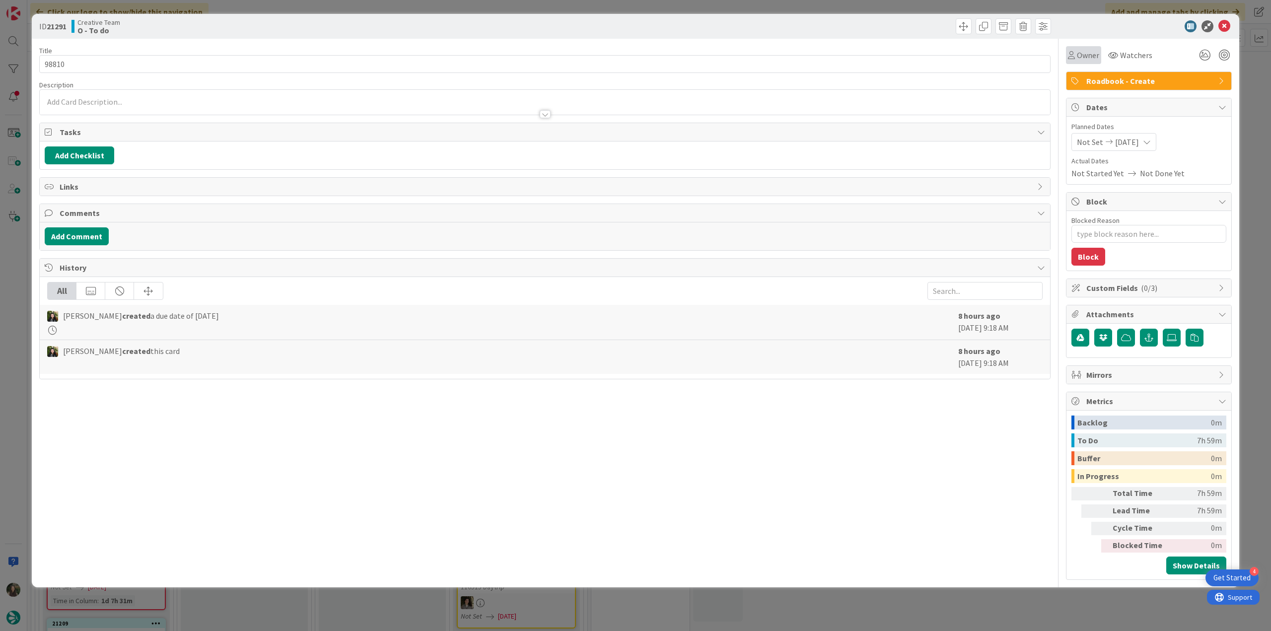
click at [1083, 61] on div "Owner" at bounding box center [1083, 55] width 35 height 18
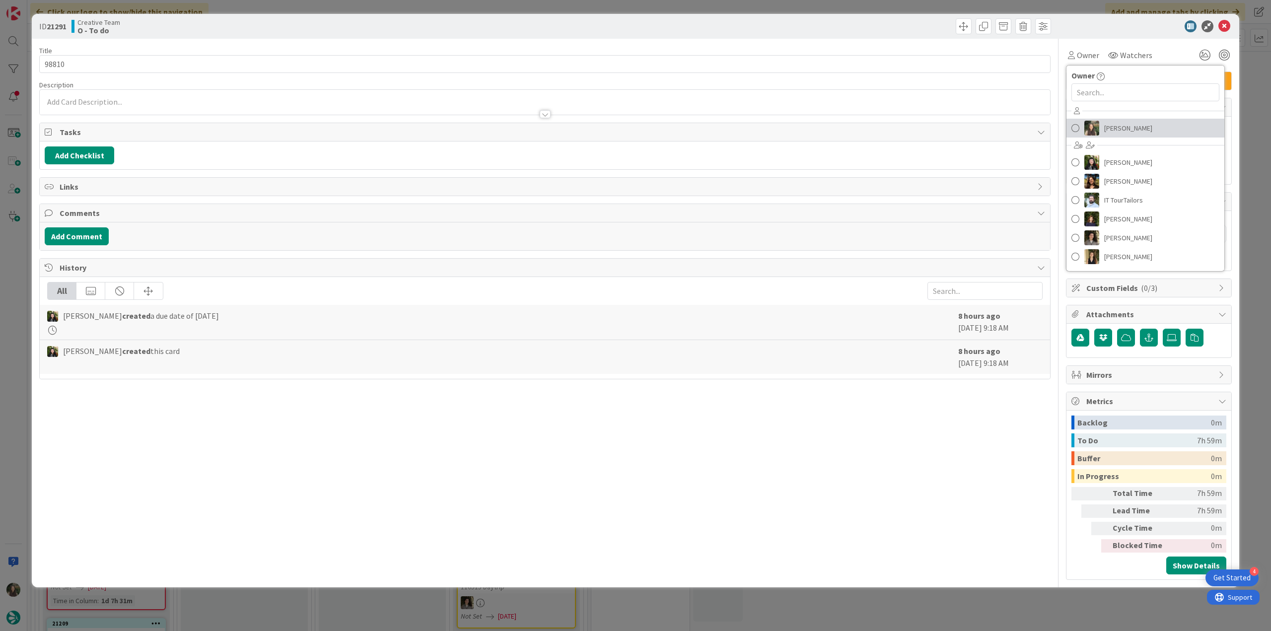
click at [1107, 122] on span "[PERSON_NAME]" at bounding box center [1128, 128] width 48 height 15
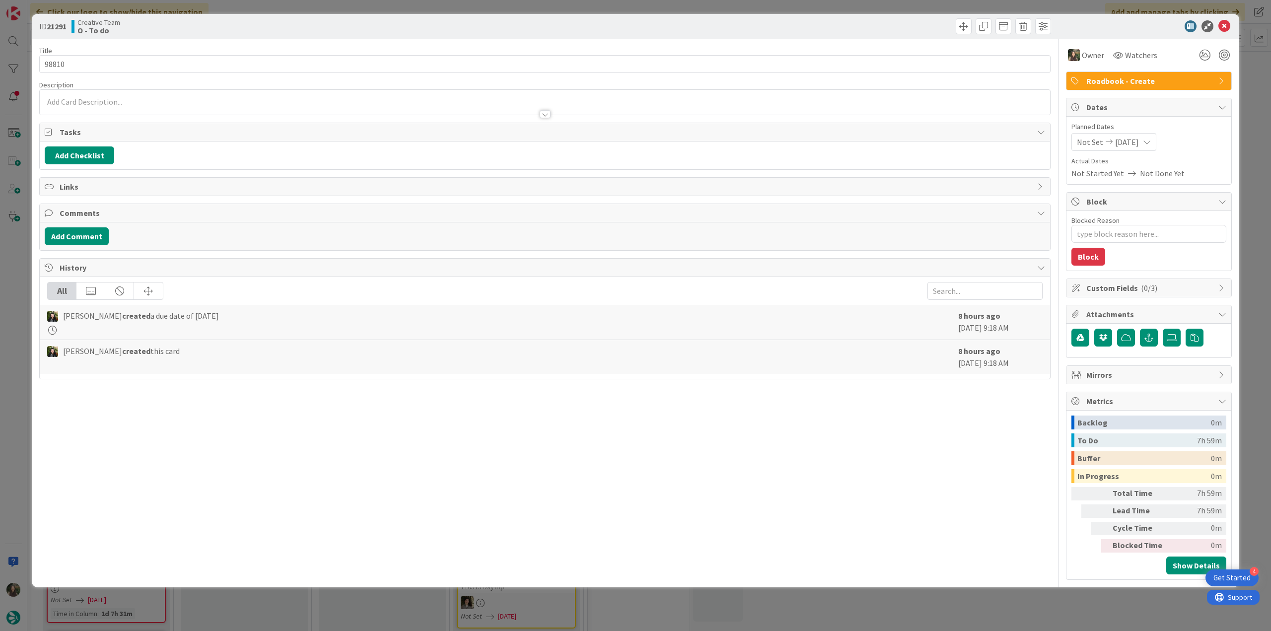
click at [1256, 85] on div "ID 21291 Creative Team O - To do Title 5 / 128 98810 Description Owner Watchers…" at bounding box center [635, 315] width 1271 height 631
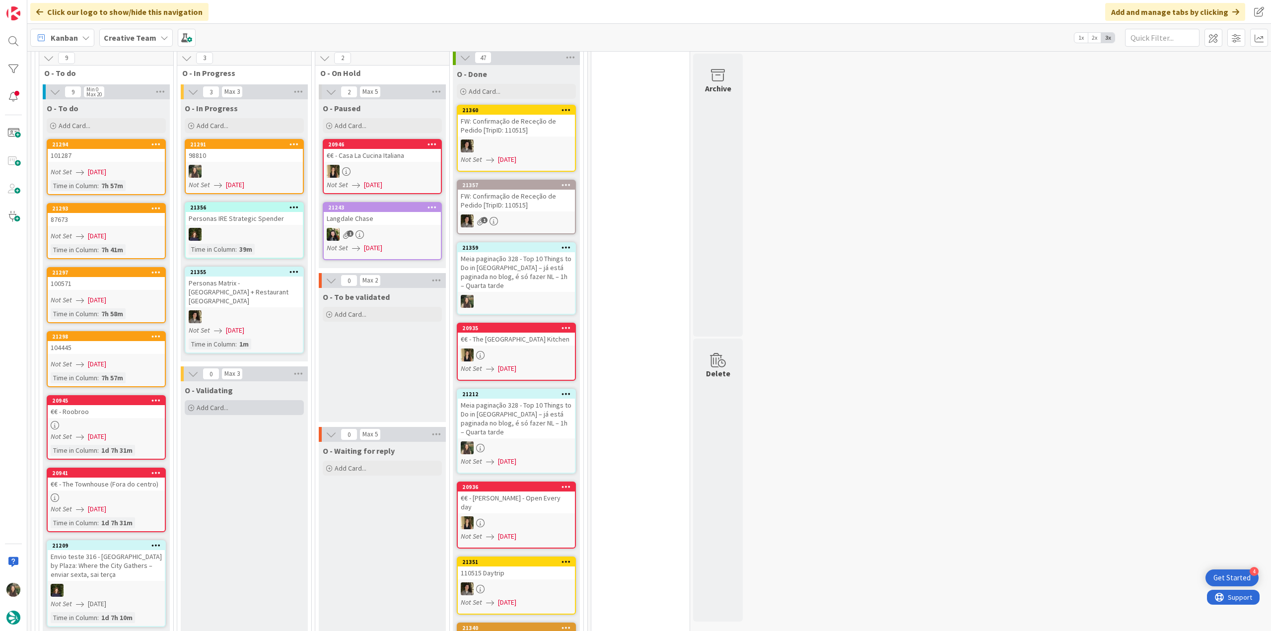
scroll to position [794, 0]
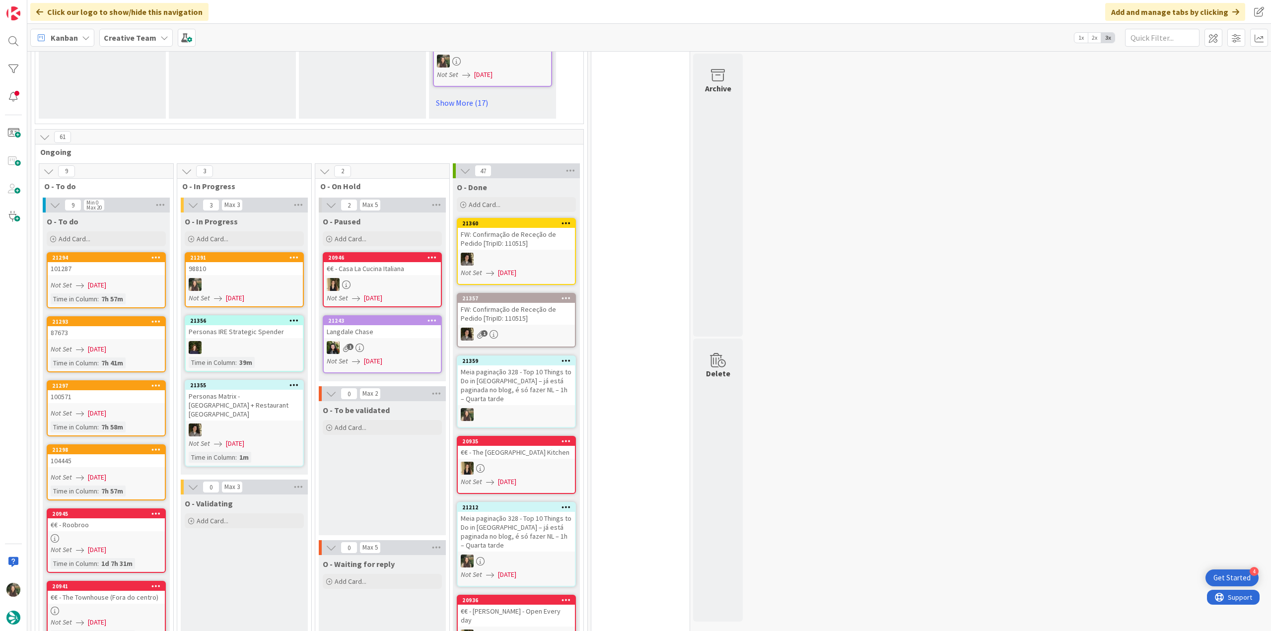
click at [249, 252] on link "21291 98810 Not Set [DATE]" at bounding box center [244, 279] width 119 height 55
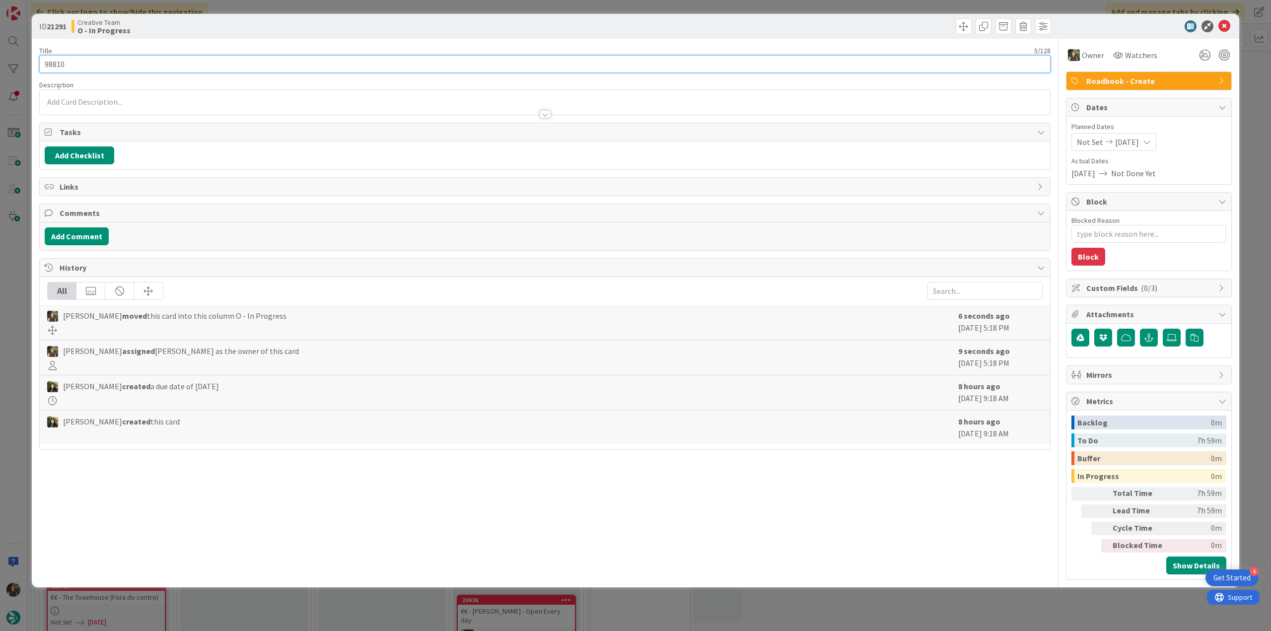
click at [59, 67] on input "98810" at bounding box center [544, 64] width 1011 height 18
click at [16, 269] on div "ID 21291 Creative Team O - In Progress Title 5 / 128 98810 Description [PERSON_…" at bounding box center [635, 315] width 1271 height 631
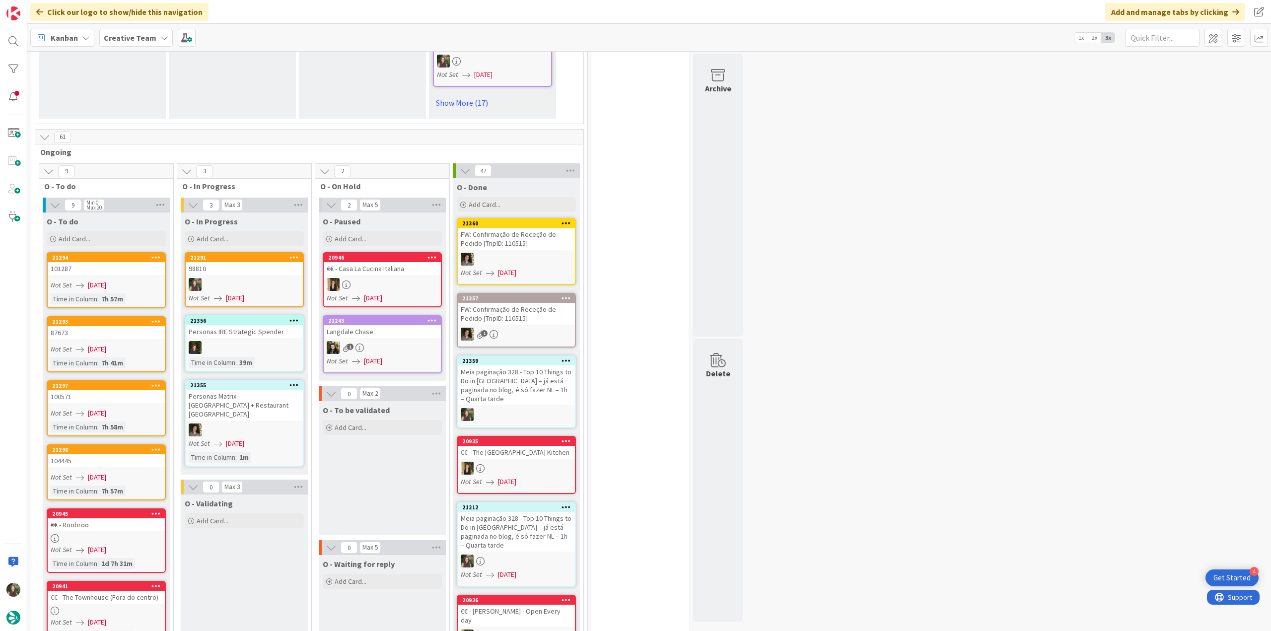
click at [224, 278] on div at bounding box center [244, 284] width 117 height 13
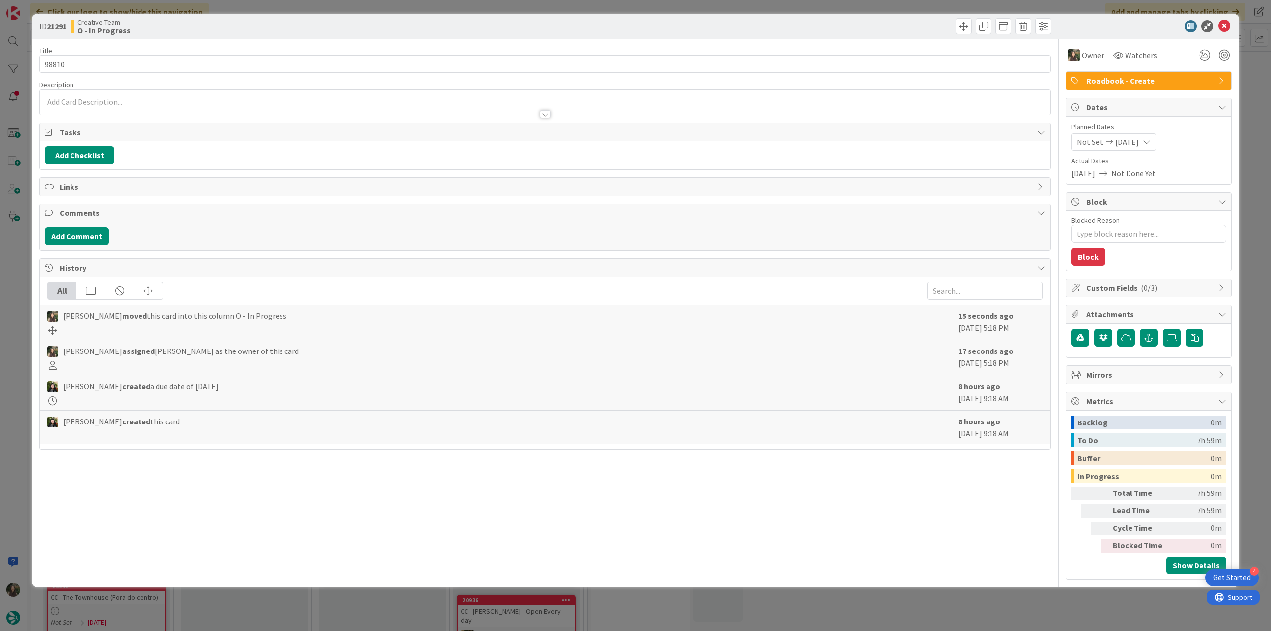
type textarea "x"
click at [19, 361] on div "ID 21291 Creative Team O - In Progress Title 5 / 128 98810 Description [PERSON_…" at bounding box center [635, 315] width 1271 height 631
